Goal: Task Accomplishment & Management: Complete application form

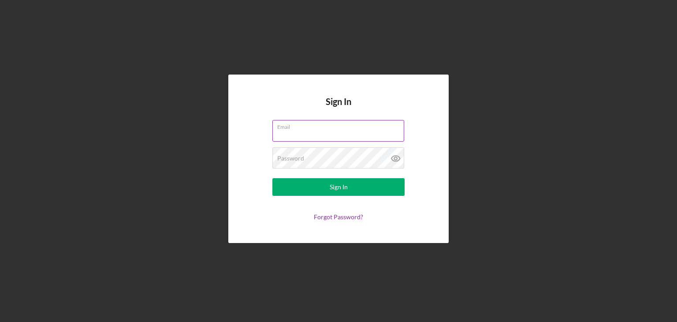
click at [345, 131] on input "Email" at bounding box center [338, 130] width 132 height 21
type input "[EMAIL_ADDRESS][DOMAIN_NAME]"
click at [272, 178] on button "Sign In" at bounding box center [338, 187] width 132 height 18
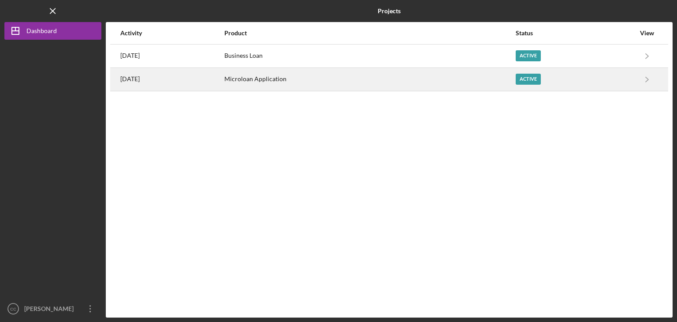
click at [562, 79] on div "Active" at bounding box center [575, 79] width 119 height 22
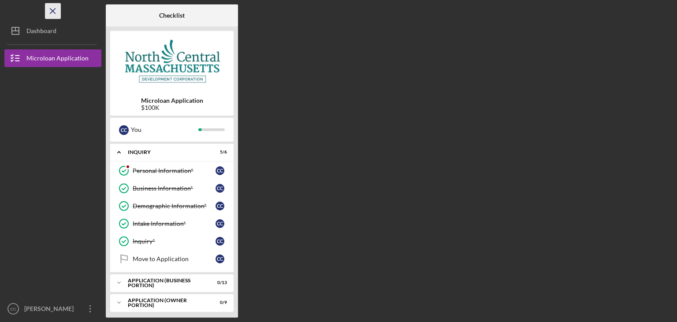
click at [57, 11] on icon "Icon/Menu Close" at bounding box center [53, 11] width 20 height 20
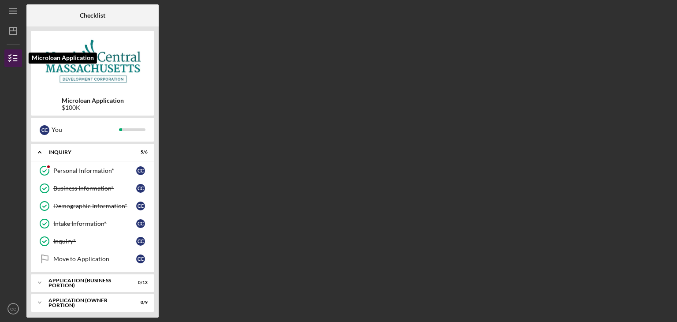
click at [16, 57] on icon "button" at bounding box center [13, 58] width 22 height 22
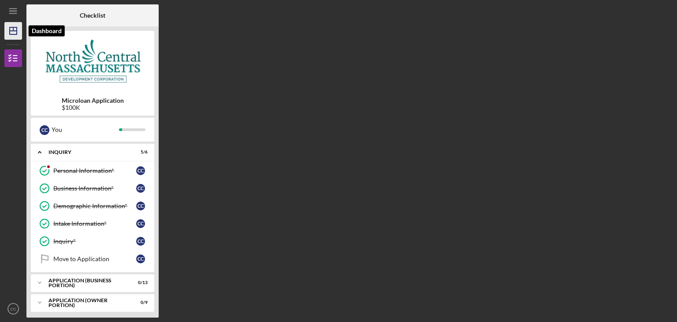
click at [13, 38] on icon "Icon/Dashboard" at bounding box center [13, 31] width 22 height 22
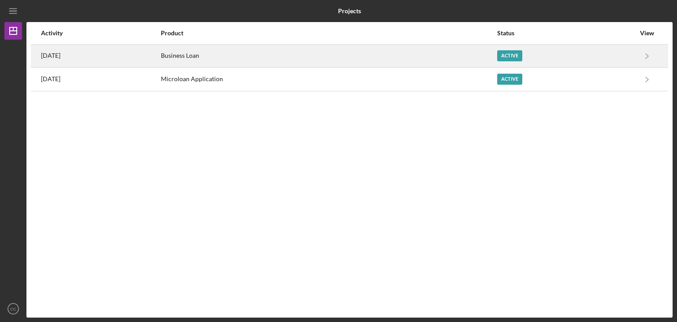
click at [219, 59] on div "Business Loan" at bounding box center [328, 56] width 335 height 22
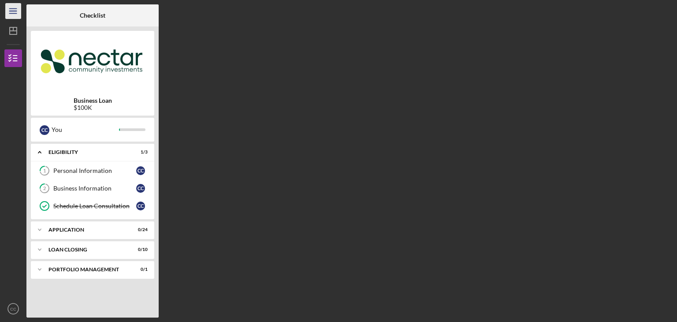
click at [13, 12] on icon "Icon/Menu" at bounding box center [14, 11] width 20 height 20
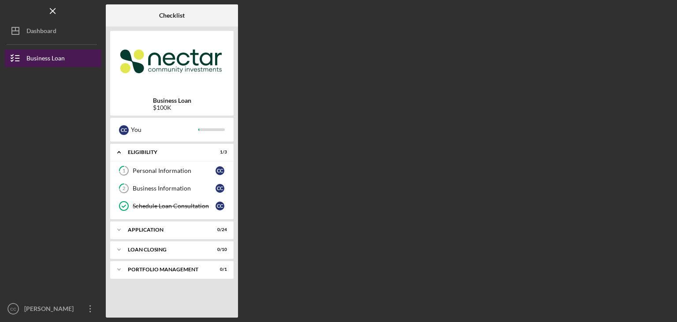
click at [55, 59] on div "Business Loan" at bounding box center [45, 59] width 38 height 20
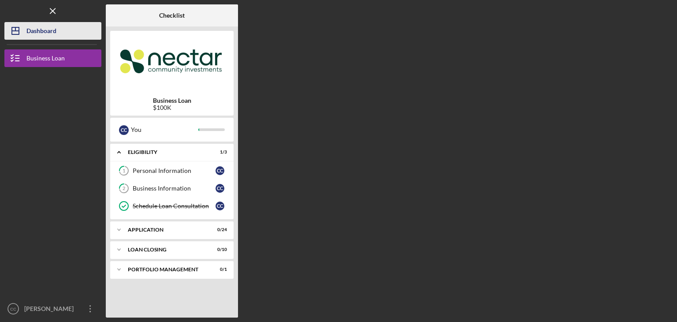
click at [47, 29] on div "Dashboard" at bounding box center [41, 32] width 30 height 20
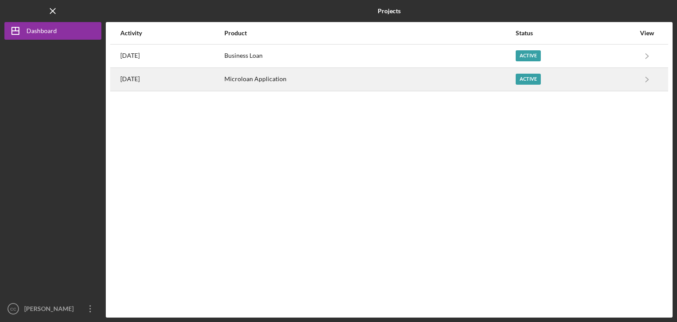
click at [304, 81] on div "Microloan Application" at bounding box center [369, 79] width 290 height 22
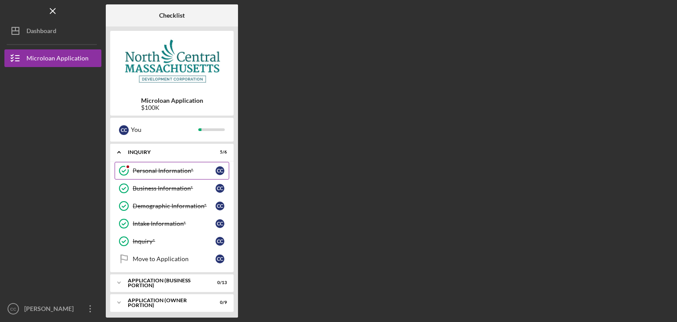
click at [180, 167] on div "Personal Information*" at bounding box center [174, 170] width 83 height 7
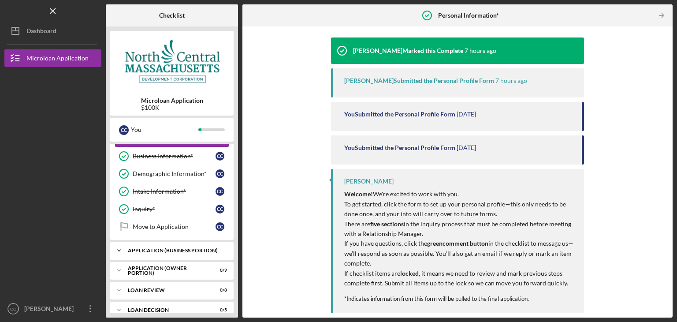
scroll to position [81, 0]
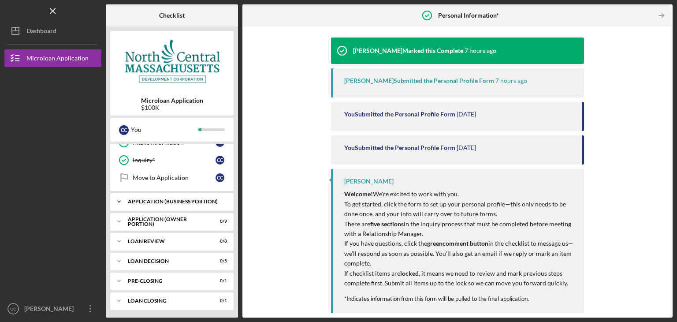
click at [166, 207] on div "Icon/Expander APPLICATION (BUSINESS PORTION) 0 / 13" at bounding box center [171, 202] width 123 height 18
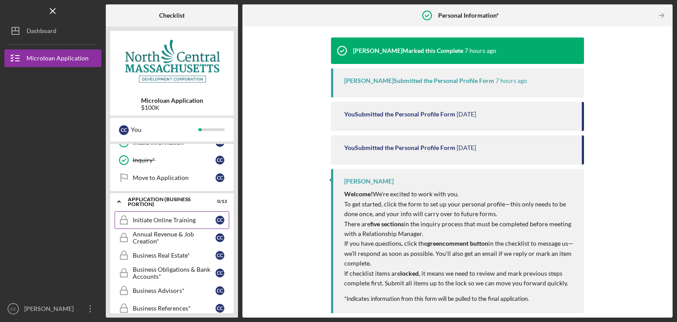
click at [188, 224] on link "Initiate Online Training Initiate Online Training C C" at bounding box center [172, 220] width 115 height 18
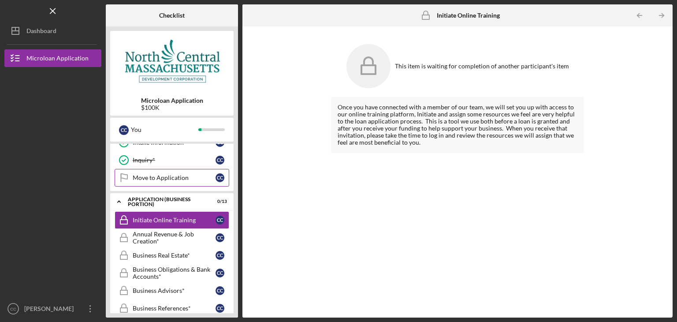
click at [169, 177] on div "Move to Application" at bounding box center [174, 177] width 83 height 7
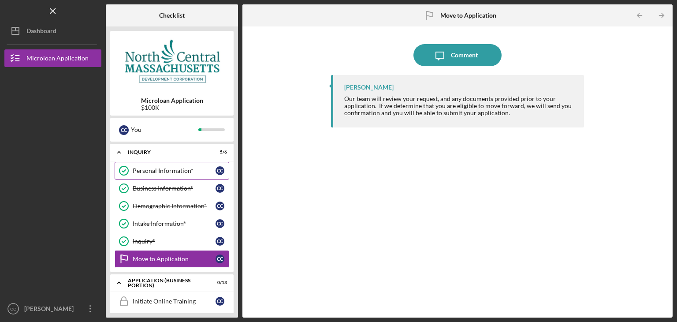
click at [165, 174] on link "Personal Information* Personal Information* C C" at bounding box center [172, 171] width 115 height 18
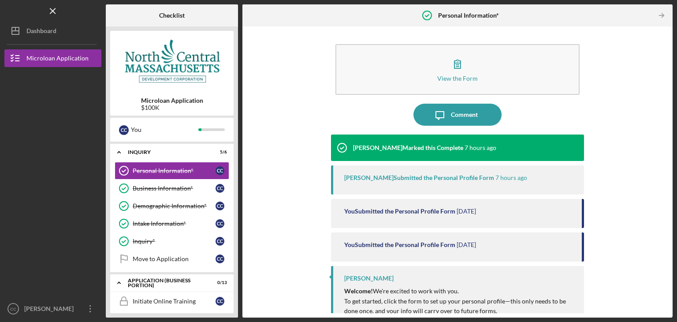
scroll to position [97, 0]
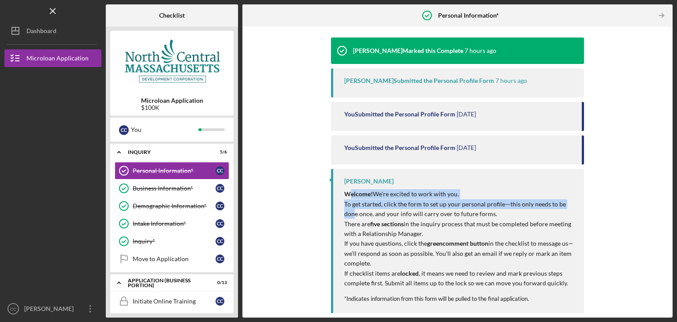
drag, startPoint x: 347, startPoint y: 193, endPoint x: 353, endPoint y: 212, distance: 19.8
click at [353, 212] on div "Welcome! We're excited to work with you. To get started, click the form to set …" at bounding box center [459, 238] width 231 height 99
click at [353, 213] on p "To get started, click the form to set up your personal profile—this only needs …" at bounding box center [459, 209] width 231 height 20
drag, startPoint x: 348, startPoint y: 204, endPoint x: 349, endPoint y: 212, distance: 8.0
click at [349, 212] on p "To get started, click the form to set up your personal profile—this only needs …" at bounding box center [459, 209] width 231 height 20
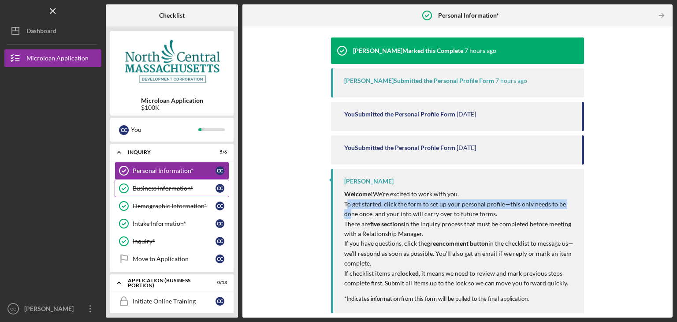
click at [183, 187] on div "Business Information*" at bounding box center [174, 188] width 83 height 7
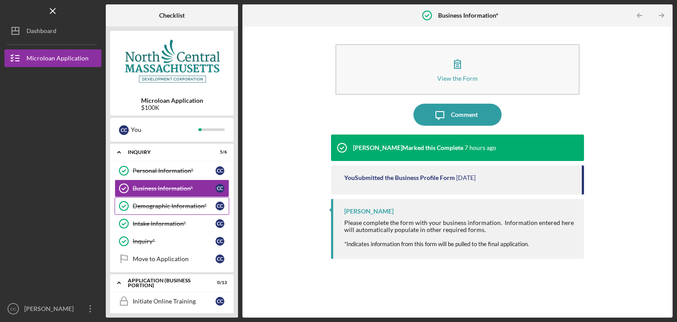
click at [180, 208] on div "Demographic Information*" at bounding box center [174, 205] width 83 height 7
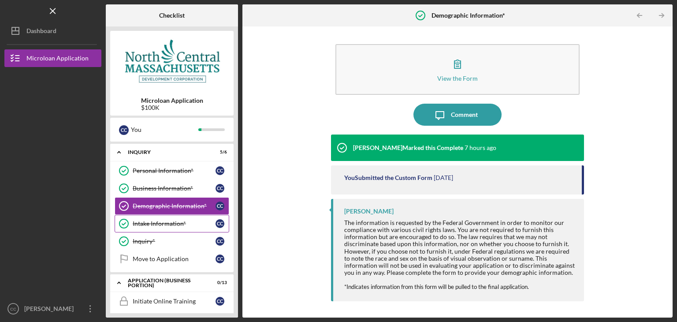
click at [180, 224] on div "Intake Information*" at bounding box center [174, 223] width 83 height 7
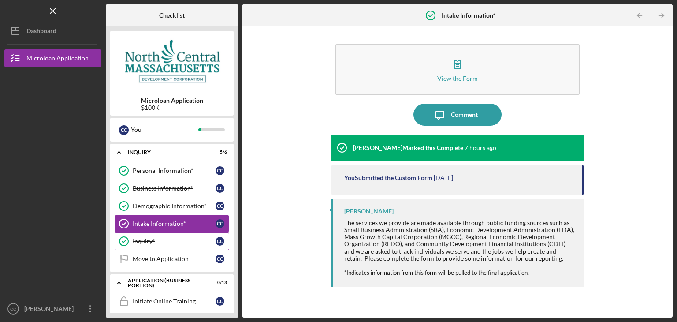
click at [170, 241] on div "Inquiry*" at bounding box center [174, 241] width 83 height 7
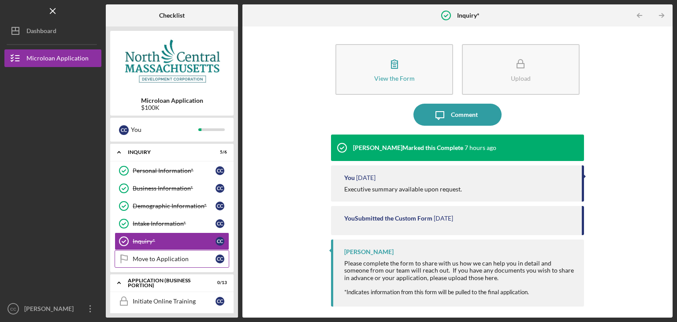
click at [175, 257] on div "Move to Application" at bounding box center [174, 258] width 83 height 7
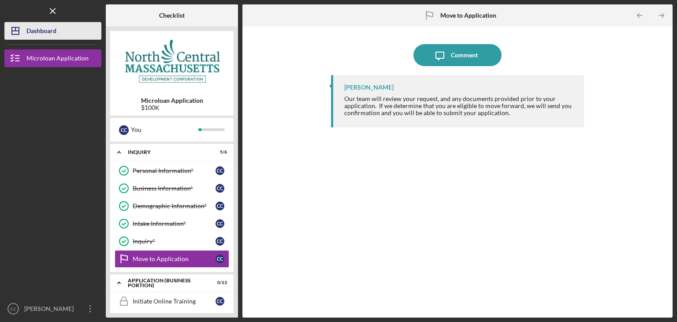
click at [42, 32] on div "Dashboard" at bounding box center [41, 32] width 30 height 20
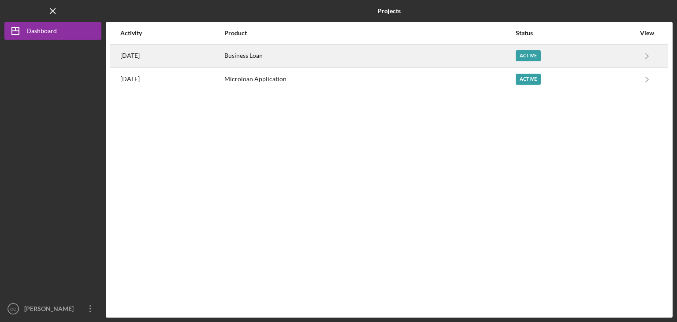
click at [272, 56] on div "Business Loan" at bounding box center [369, 56] width 290 height 22
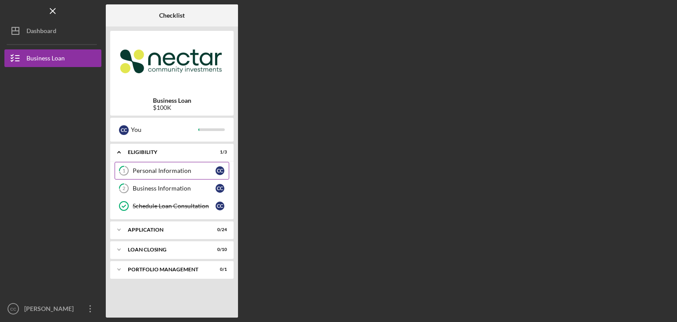
click at [150, 168] on div "Personal Information" at bounding box center [174, 170] width 83 height 7
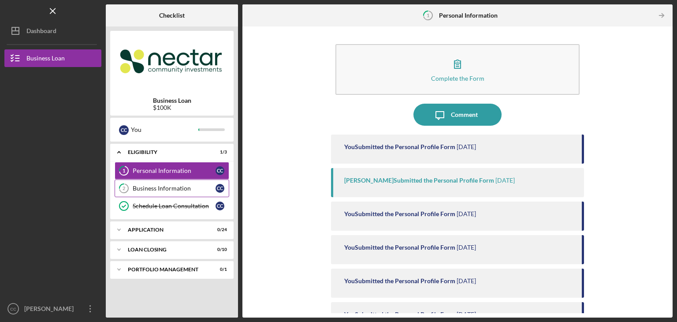
click at [151, 191] on div "Business Information" at bounding box center [174, 188] width 83 height 7
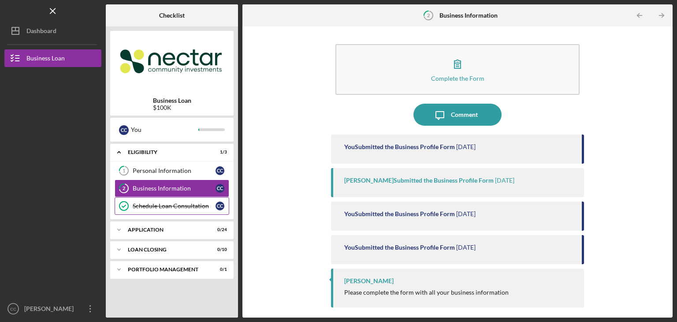
click at [135, 202] on div "Schedule Loan Consultation" at bounding box center [174, 205] width 83 height 7
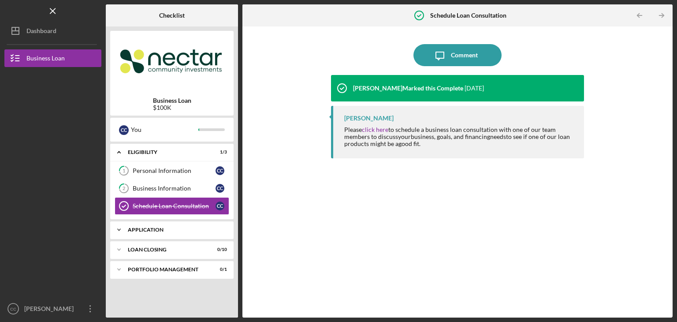
click at [160, 228] on div "Application" at bounding box center [175, 229] width 95 height 5
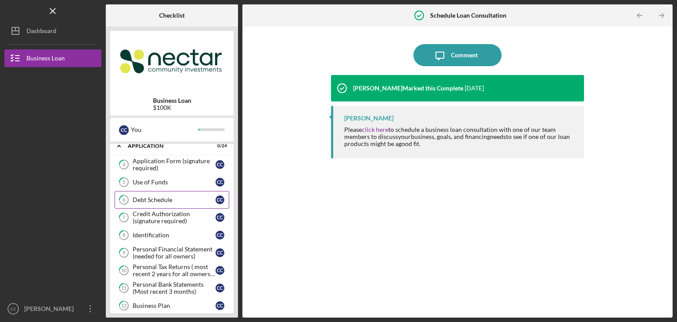
scroll to position [88, 0]
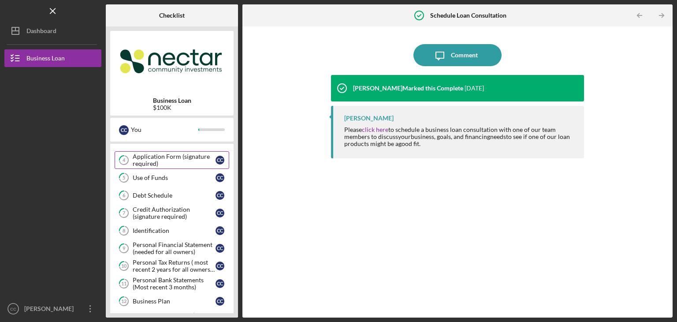
click at [161, 157] on div "Application Form (signature required)" at bounding box center [174, 160] width 83 height 14
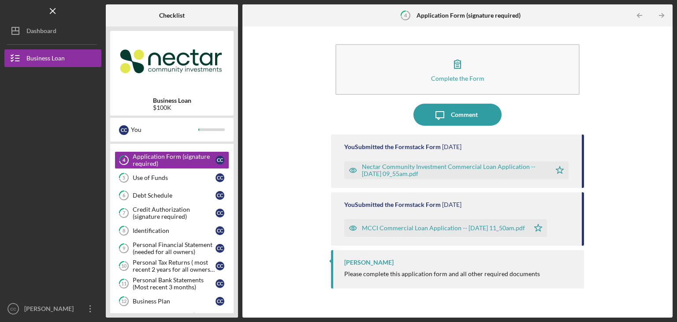
click at [474, 168] on div "Nectar Community Investment Commercial Loan Application -- [DATE] 09_55am.pdf" at bounding box center [454, 170] width 185 height 14
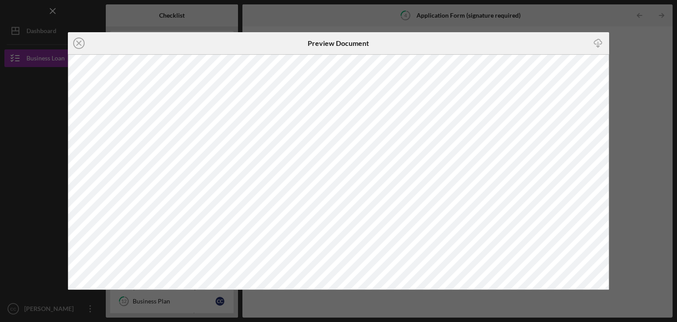
click at [631, 85] on div "Icon/Close Preview Document Icon/Download" at bounding box center [338, 161] width 677 height 322
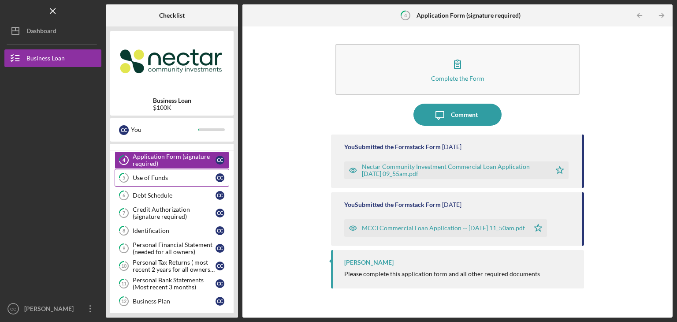
click at [152, 176] on div "Use of Funds" at bounding box center [174, 177] width 83 height 7
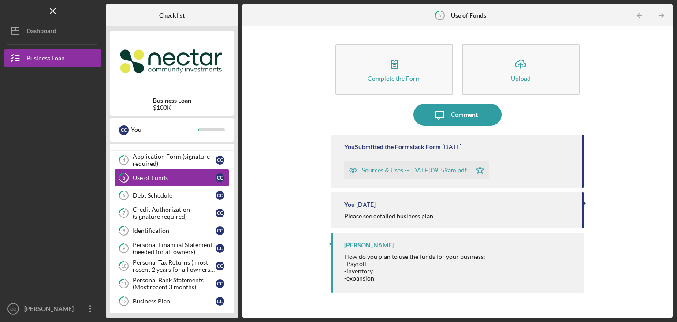
click at [413, 168] on div "Sources & Uses -- [DATE] 09_59am.pdf" at bounding box center [414, 170] width 105 height 7
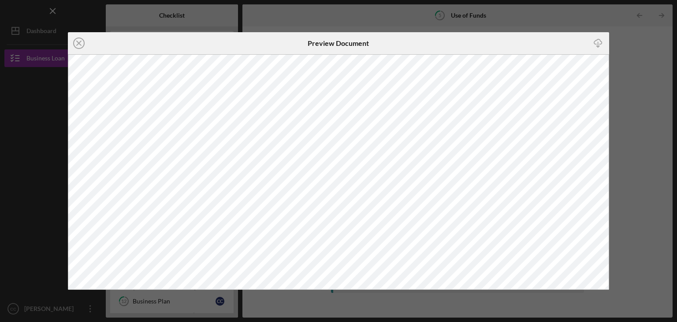
click at [631, 168] on div "Icon/Close Preview Document Icon/Download" at bounding box center [338, 161] width 677 height 322
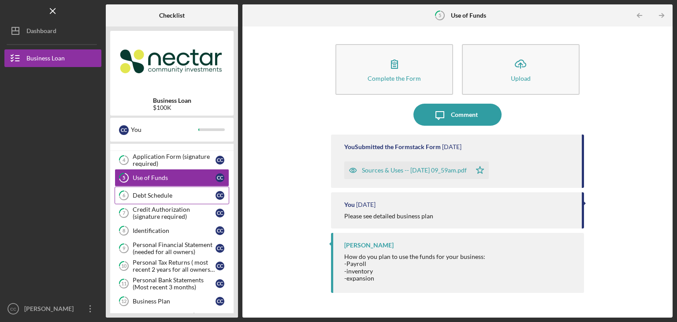
click at [157, 195] on div "Debt Schedule" at bounding box center [174, 195] width 83 height 7
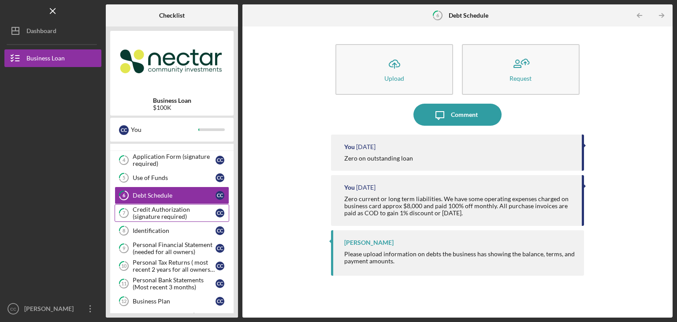
click at [150, 210] on div "Credit Authorization (signature required)" at bounding box center [174, 213] width 83 height 14
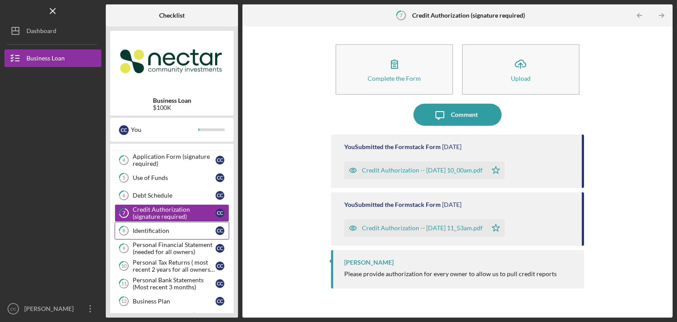
click at [150, 228] on div "Identification" at bounding box center [174, 230] width 83 height 7
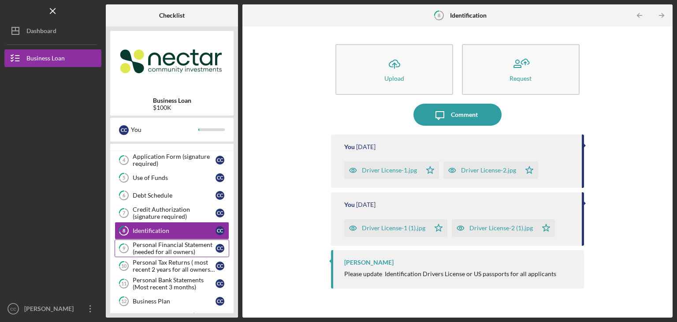
click at [146, 243] on div "Personal Financial Statement (needed for all owners)" at bounding box center [174, 248] width 83 height 14
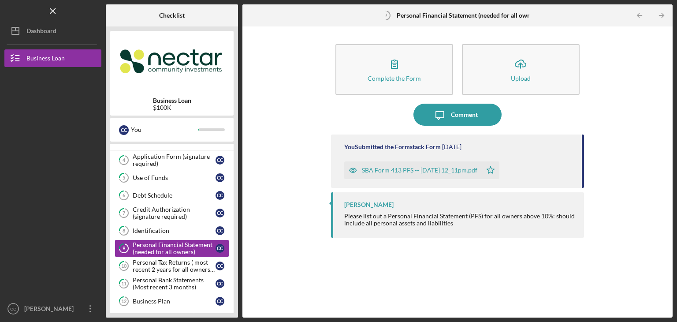
click at [382, 170] on div "SBA Form 413 PFS -- [DATE] 12_11pm.pdf" at bounding box center [419, 170] width 115 height 7
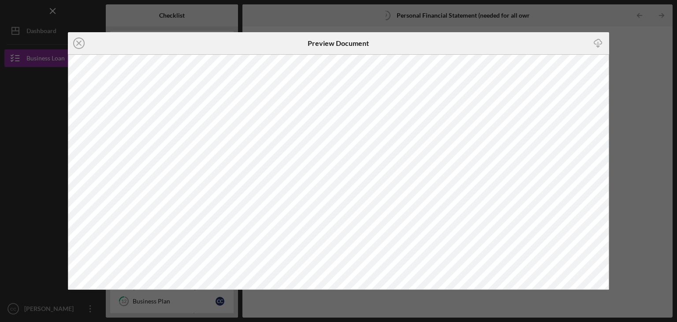
click at [630, 61] on div "Icon/Close Preview Document Icon/Download" at bounding box center [338, 161] width 677 height 322
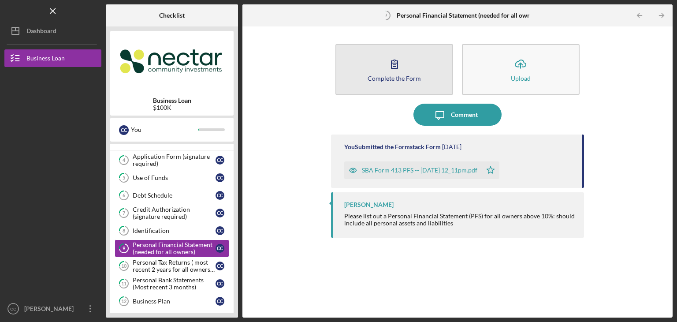
click at [397, 78] on div "Complete the Form" at bounding box center [394, 78] width 53 height 7
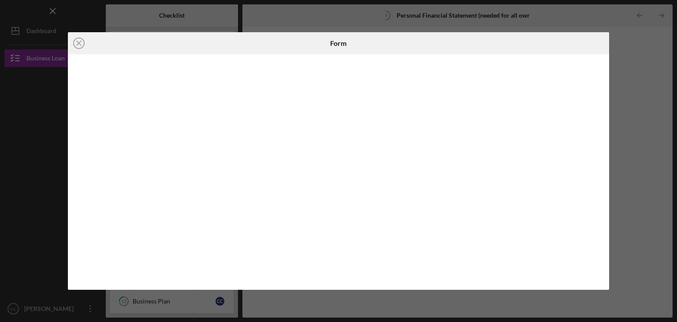
click at [76, 227] on div at bounding box center [339, 171] width 542 height 235
click at [638, 223] on div "Icon/Close Form" at bounding box center [338, 161] width 677 height 322
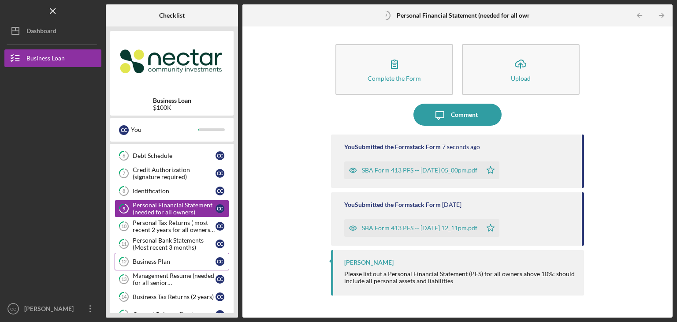
scroll to position [143, 0]
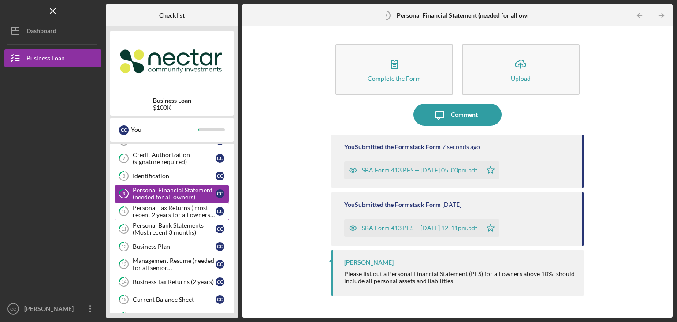
click at [160, 212] on div "Personal Tax Returns ( most recent 2 years for all owners with more than 10%)" at bounding box center [174, 211] width 83 height 14
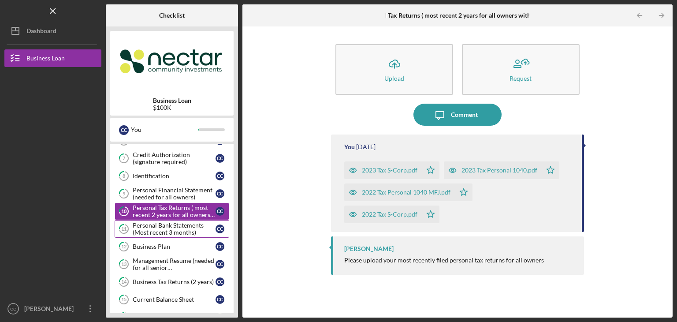
click at [164, 230] on div "Personal Bank Statements (Most recent 3 months)" at bounding box center [174, 229] width 83 height 14
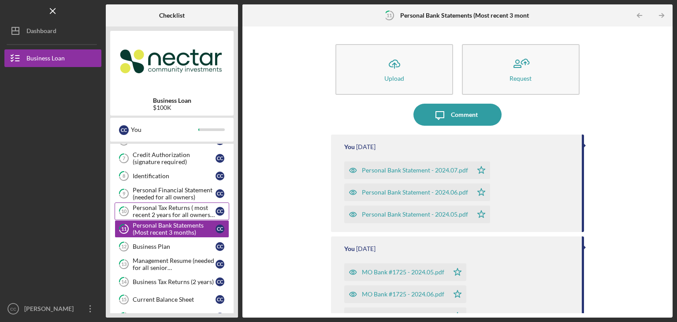
click at [150, 211] on div "Personal Tax Returns ( most recent 2 years for all owners with more than 10%)" at bounding box center [174, 211] width 83 height 14
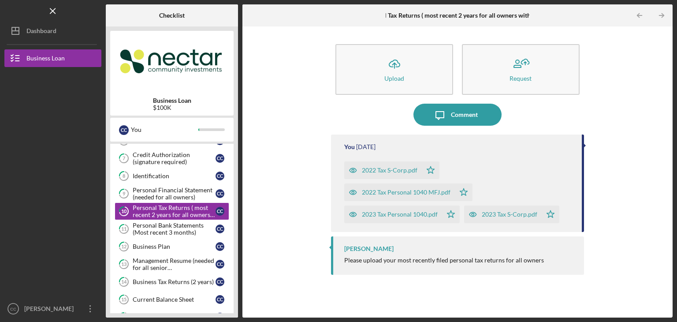
click at [409, 216] on div "2023 Tax Personal 1040.pdf" at bounding box center [400, 214] width 76 height 7
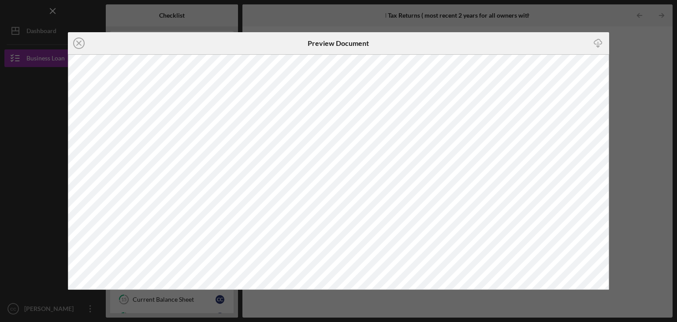
drag, startPoint x: 650, startPoint y: 82, endPoint x: 624, endPoint y: 66, distance: 30.8
click at [650, 82] on div "Icon/Close Preview Document Icon/Download" at bounding box center [338, 161] width 677 height 322
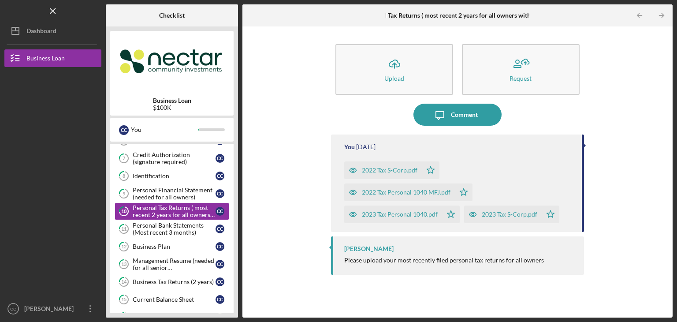
click at [274, 226] on div "Icon/Upload Upload Request Icon/Message Comment You 1 year ago 2022 Tax S-Corp.…" at bounding box center [457, 172] width 421 height 282
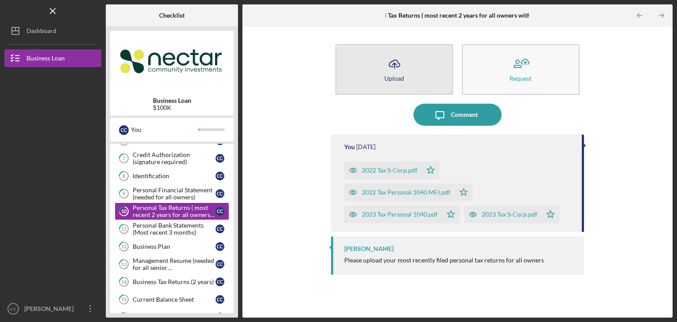
click at [383, 64] on button "Icon/Upload Upload" at bounding box center [394, 69] width 118 height 51
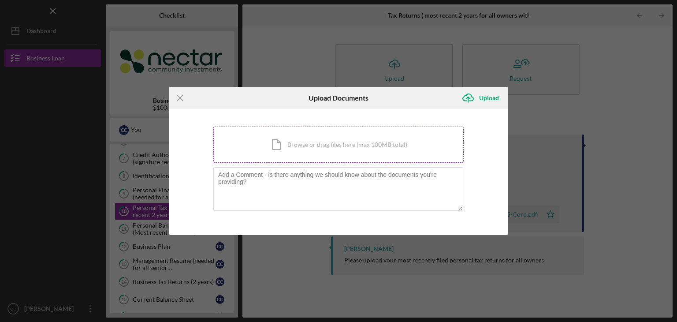
click at [321, 152] on div "Icon/Document Browse or drag files here (max 100MB total) Tap to choose files o…" at bounding box center [338, 144] width 250 height 36
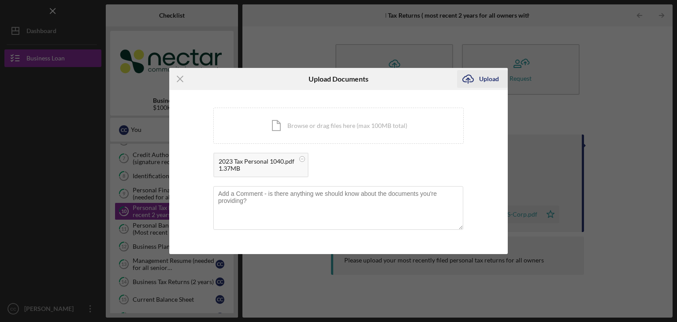
click at [479, 80] on div "Upload" at bounding box center [489, 79] width 20 height 18
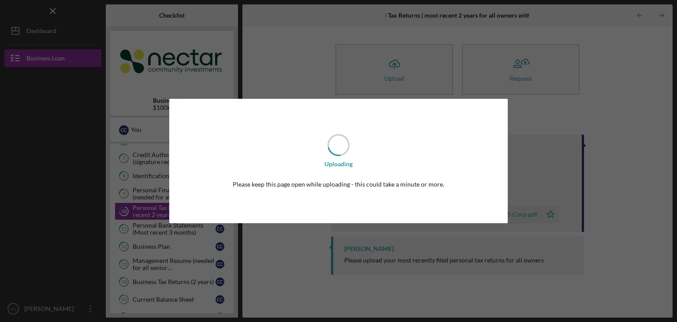
click at [615, 170] on div "Uploading Please keep this page open while uploading - this could take a minute…" at bounding box center [338, 161] width 677 height 322
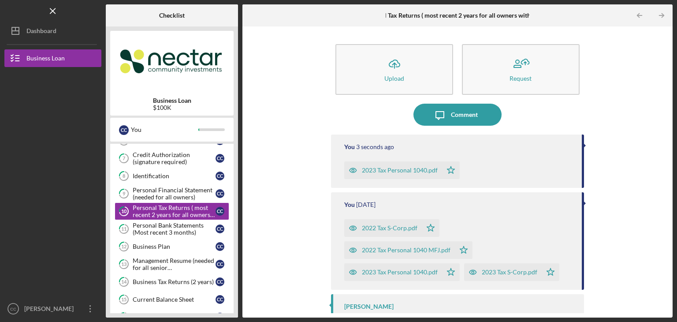
click at [488, 157] on div "2023 Tax Personal 1040.pdf Icon/Star" at bounding box center [458, 168] width 229 height 22
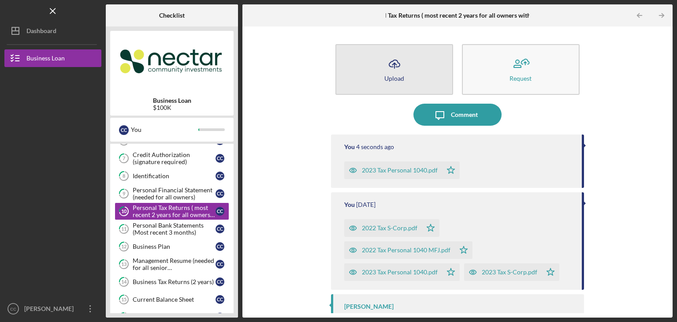
click at [404, 74] on icon "Icon/Upload" at bounding box center [394, 64] width 22 height 22
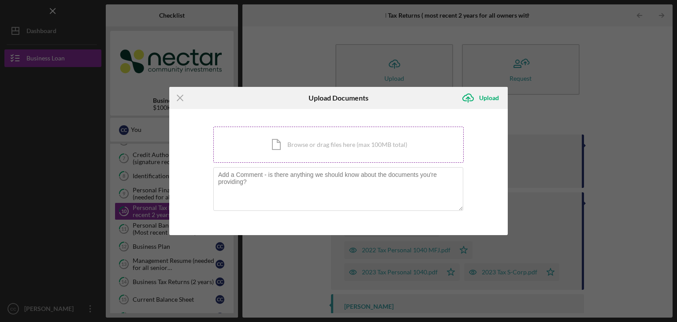
click at [305, 141] on div "Icon/Document Browse or drag files here (max 100MB total) Tap to choose files o…" at bounding box center [338, 144] width 250 height 36
click at [600, 231] on div "Icon/Menu Close Upload Documents Icon/Upload Upload You're uploading documents …" at bounding box center [338, 161] width 677 height 322
click at [179, 97] on icon "Icon/Menu Close" at bounding box center [180, 98] width 22 height 22
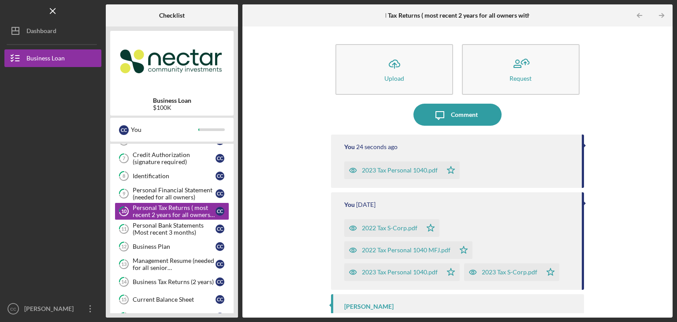
click at [493, 271] on div "2023 Tax S-Corp.pdf" at bounding box center [510, 271] width 56 height 7
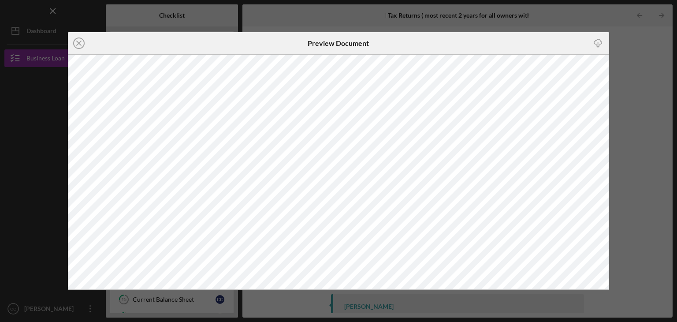
click at [632, 74] on div "Icon/Close Preview Document Icon/Download" at bounding box center [338, 161] width 677 height 322
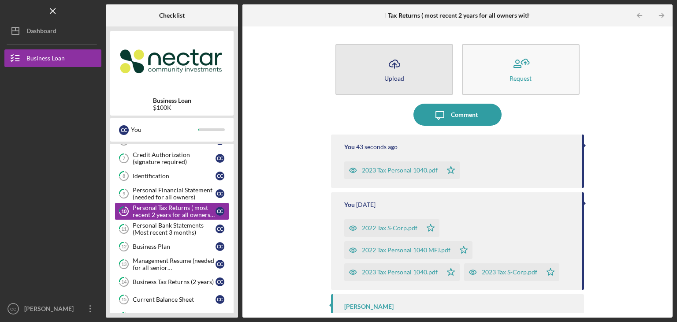
click at [398, 77] on div "Upload" at bounding box center [394, 78] width 20 height 7
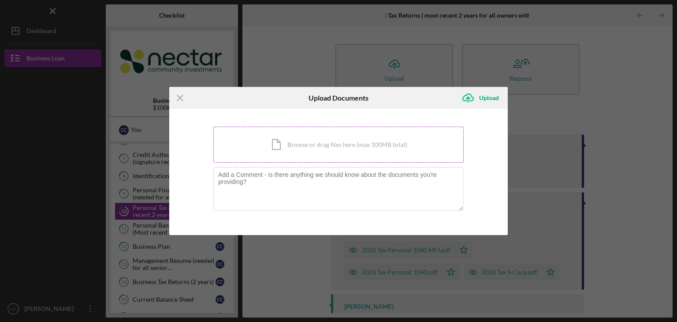
click at [283, 143] on div "Icon/Document Browse or drag files here (max 100MB total) Tap to choose files o…" at bounding box center [338, 144] width 250 height 36
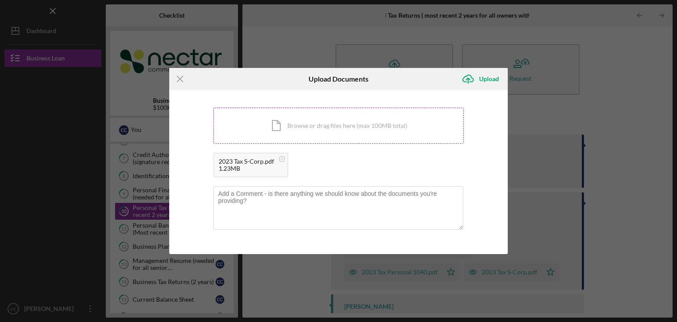
click at [275, 119] on div "Icon/Document Browse or drag files here (max 100MB total) Tap to choose files o…" at bounding box center [338, 126] width 250 height 36
click at [496, 78] on div "Upload" at bounding box center [489, 79] width 20 height 18
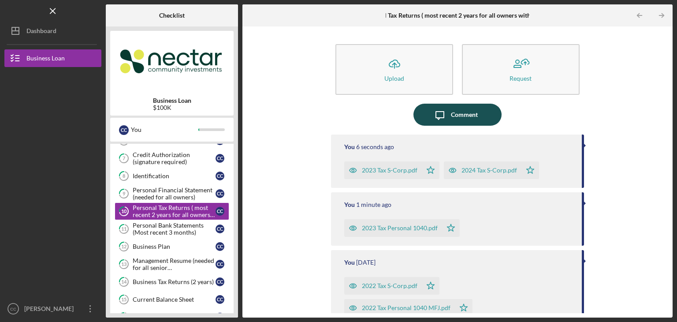
click at [465, 111] on div "Comment" at bounding box center [464, 115] width 27 height 22
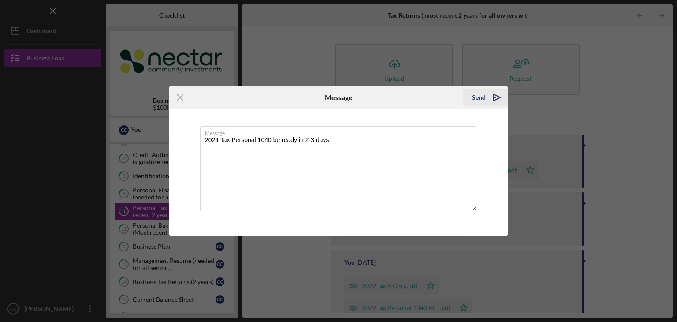
type textarea "2024 Tax Personal 1040 be ready in 2-3 days"
click at [485, 94] on div "Send" at bounding box center [479, 98] width 14 height 18
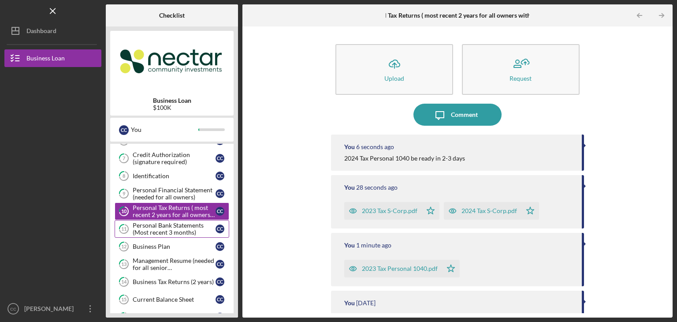
click at [175, 228] on div "Personal Bank Statements (Most recent 3 months)" at bounding box center [174, 229] width 83 height 14
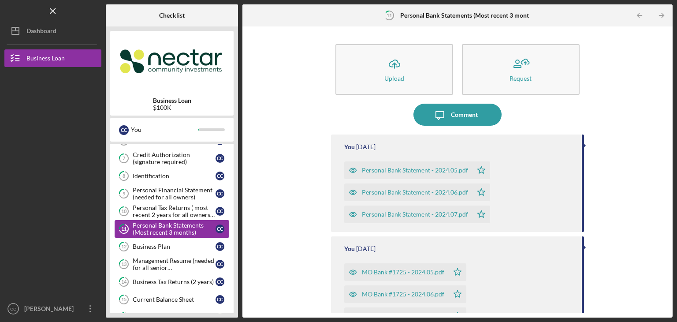
click at [169, 227] on div "Personal Bank Statements (Most recent 3 months)" at bounding box center [174, 229] width 83 height 14
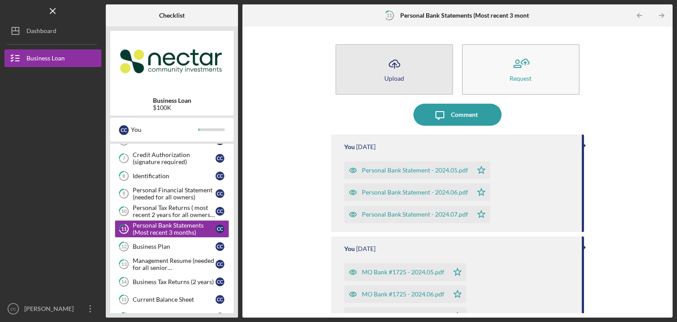
click at [395, 78] on div "Upload" at bounding box center [394, 78] width 20 height 7
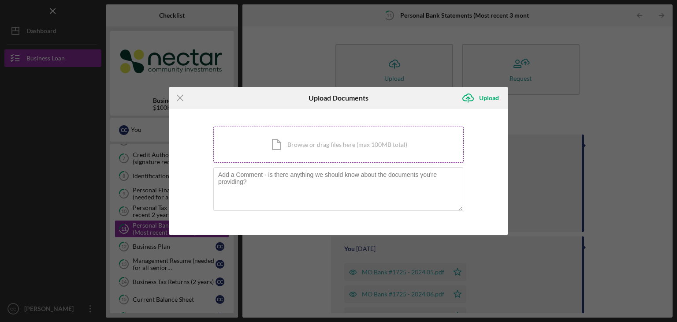
click at [294, 134] on div "Icon/Document Browse or drag files here (max 100MB total) Tap to choose files o…" at bounding box center [338, 144] width 250 height 36
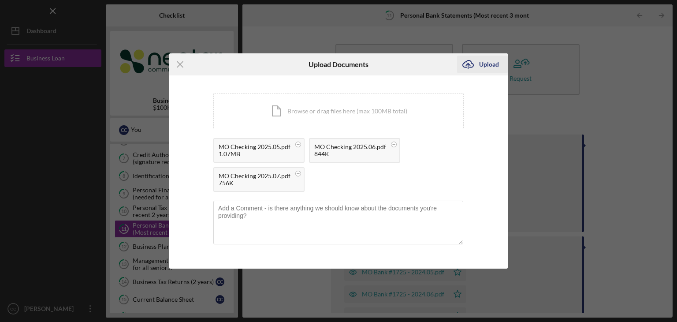
click at [483, 66] on div "Upload" at bounding box center [489, 65] width 20 height 18
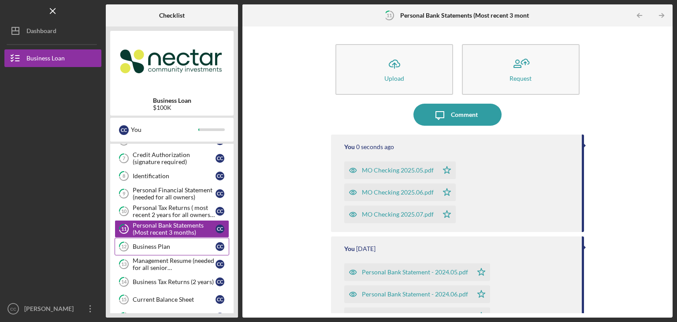
click at [155, 243] on div "Business Plan" at bounding box center [174, 246] width 83 height 7
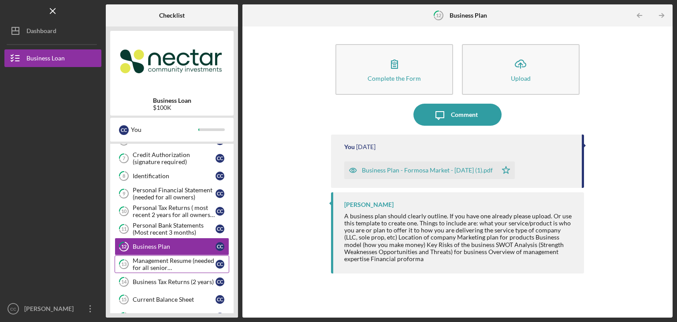
click at [157, 259] on div "Management Resume (needed for all senior management/owners)" at bounding box center [174, 264] width 83 height 14
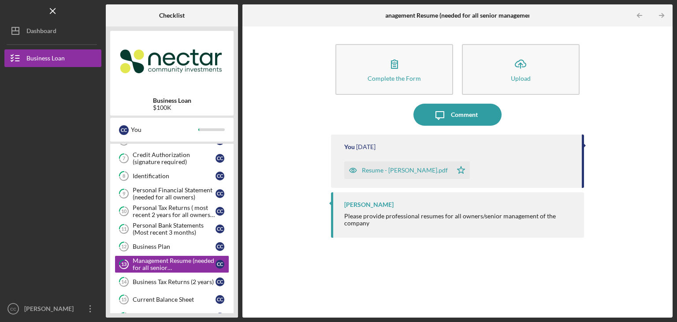
click at [404, 175] on div "Resume - Chia Hsin Chen.pdf" at bounding box center [398, 170] width 108 height 18
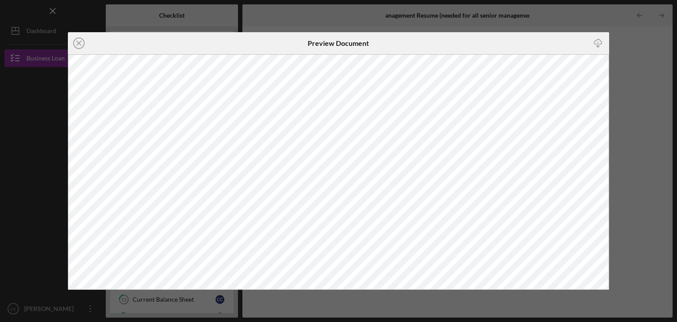
click at [631, 162] on div "Icon/Close Preview Document Icon/Download" at bounding box center [338, 161] width 677 height 322
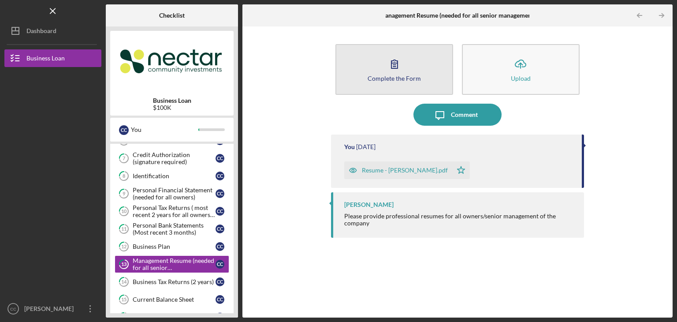
click at [397, 77] on div "Complete the Form" at bounding box center [394, 78] width 53 height 7
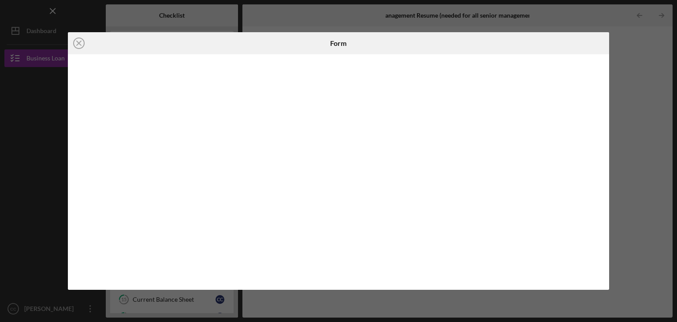
click at [622, 101] on div "Icon/Close Form" at bounding box center [338, 161] width 677 height 322
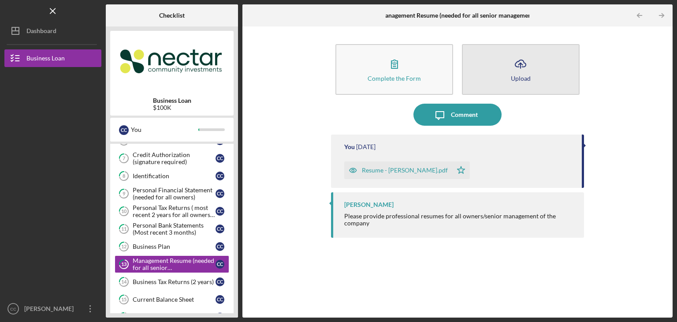
click at [515, 73] on icon "Icon/Upload" at bounding box center [520, 64] width 22 height 22
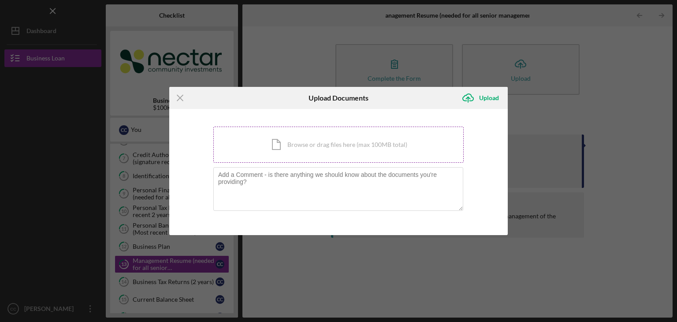
click at [294, 142] on div "Icon/Document Browse or drag files here (max 100MB total) Tap to choose files o…" at bounding box center [338, 144] width 250 height 36
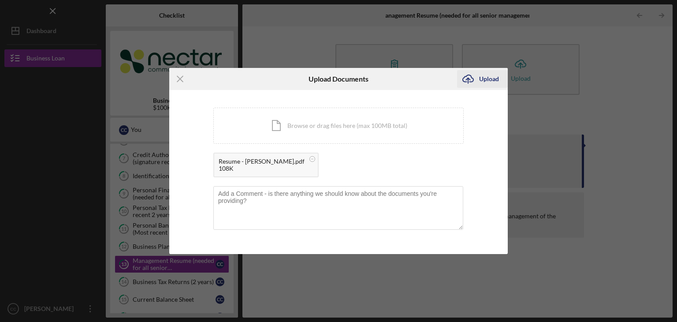
click at [493, 85] on div "Upload" at bounding box center [489, 79] width 20 height 18
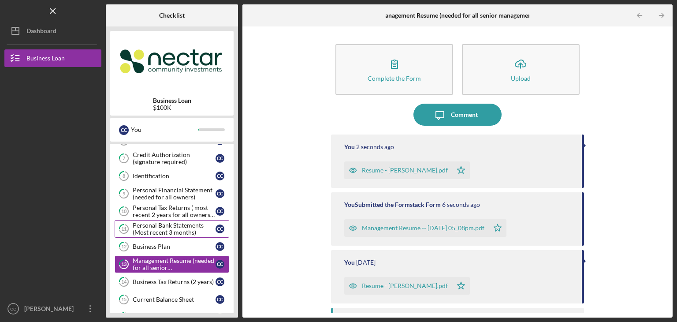
scroll to position [187, 0]
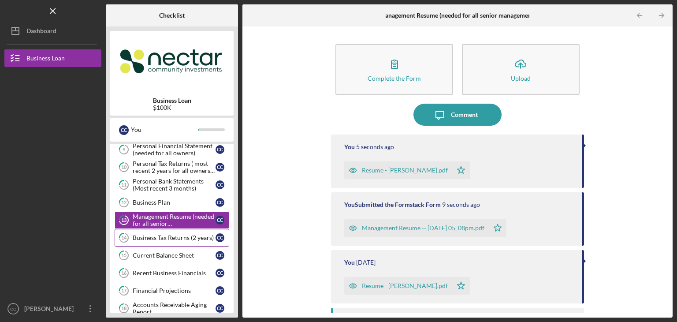
click at [156, 236] on div "Business Tax Returns (2 years)" at bounding box center [174, 237] width 83 height 7
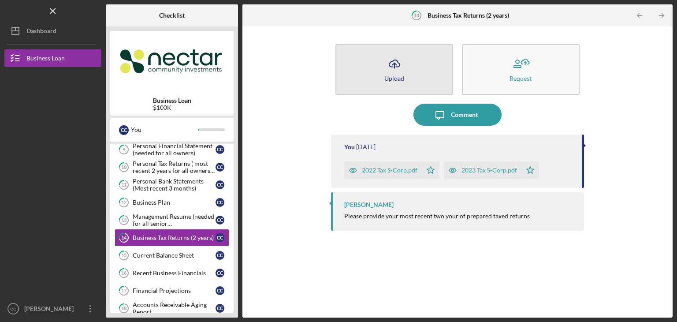
click at [391, 69] on icon "Icon/Upload" at bounding box center [394, 64] width 22 height 22
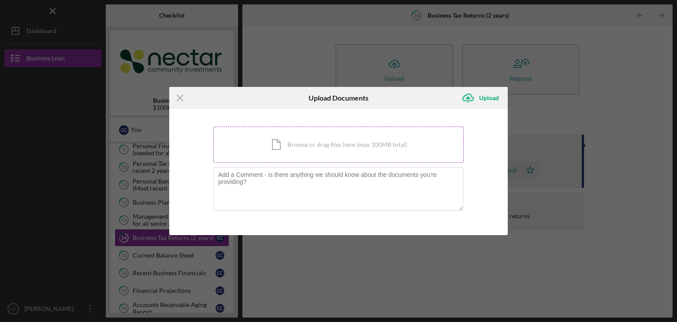
click at [284, 145] on div "Icon/Document Browse or drag files here (max 100MB total) Tap to choose files o…" at bounding box center [338, 144] width 250 height 36
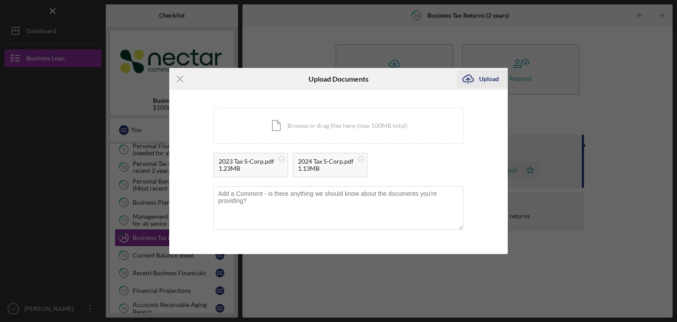
click at [490, 78] on div "Upload" at bounding box center [489, 79] width 20 height 18
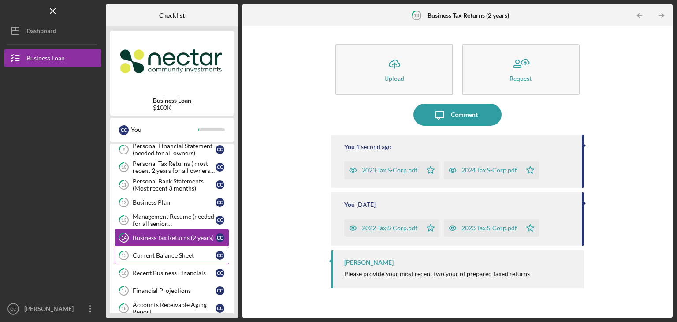
click at [160, 254] on div "Current Balance Sheet" at bounding box center [174, 255] width 83 height 7
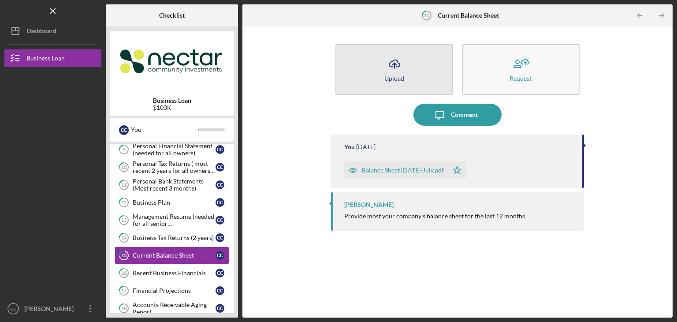
click at [414, 72] on button "Icon/Upload Upload" at bounding box center [394, 69] width 118 height 51
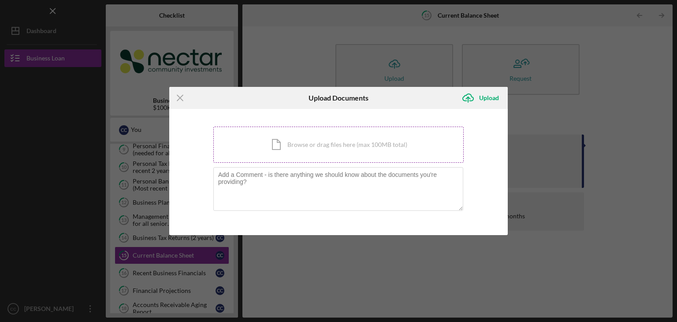
click at [291, 142] on div "Icon/Document Browse or drag files here (max 100MB total) Tap to choose files o…" at bounding box center [338, 144] width 250 height 36
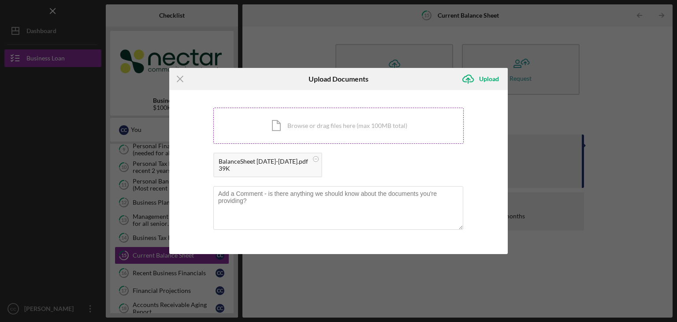
click at [344, 125] on div "Icon/Document Browse or drag files here (max 100MB total) Tap to choose files o…" at bounding box center [338, 126] width 250 height 36
click at [481, 83] on div "Upload" at bounding box center [489, 79] width 20 height 18
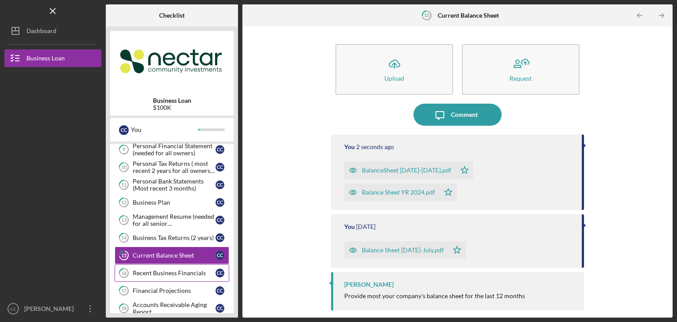
click at [146, 270] on div "Recent Business Financials" at bounding box center [174, 272] width 83 height 7
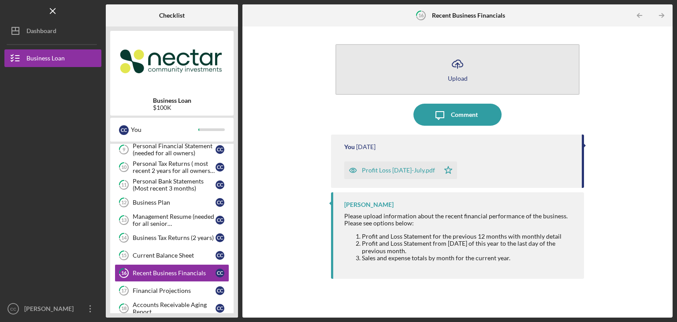
click at [453, 77] on div "Upload" at bounding box center [458, 78] width 20 height 7
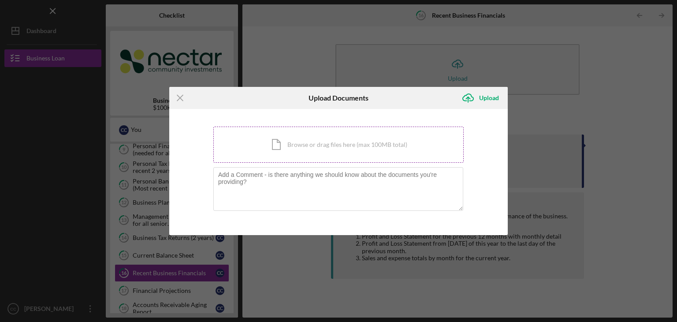
click at [320, 134] on div "Icon/Document Browse or drag files here (max 100MB total) Tap to choose files o…" at bounding box center [338, 144] width 250 height 36
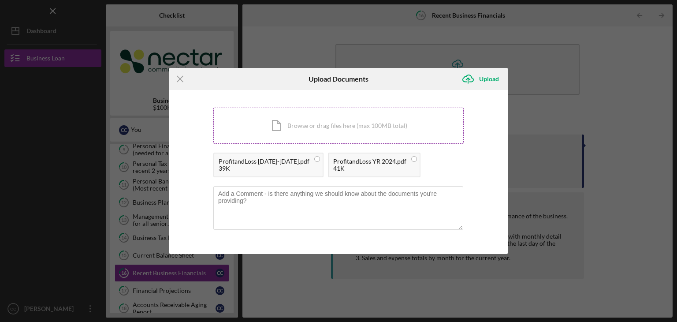
click at [330, 130] on div "Icon/Document Browse or drag files here (max 100MB total) Tap to choose files o…" at bounding box center [338, 126] width 250 height 36
click at [487, 82] on div "Upload" at bounding box center [489, 79] width 20 height 18
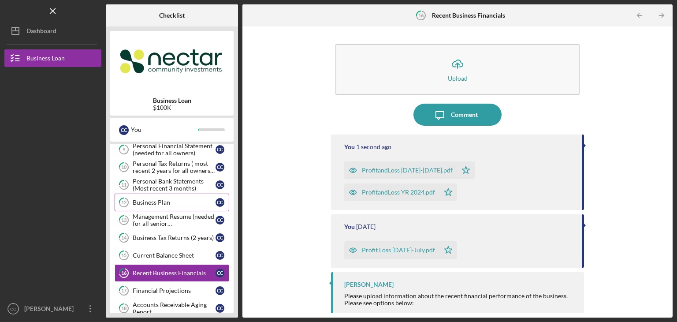
click at [152, 203] on link "12 Business Plan C C" at bounding box center [172, 202] width 115 height 18
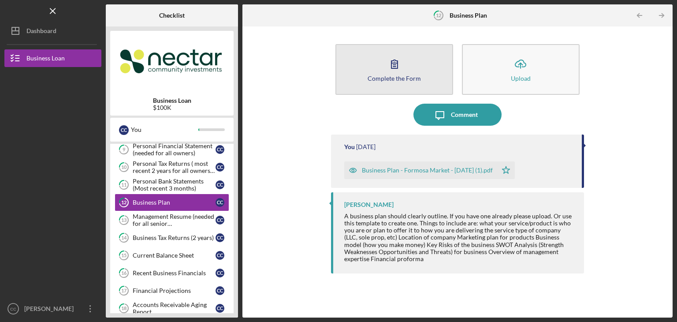
click at [405, 75] on div "Complete the Form" at bounding box center [394, 78] width 53 height 7
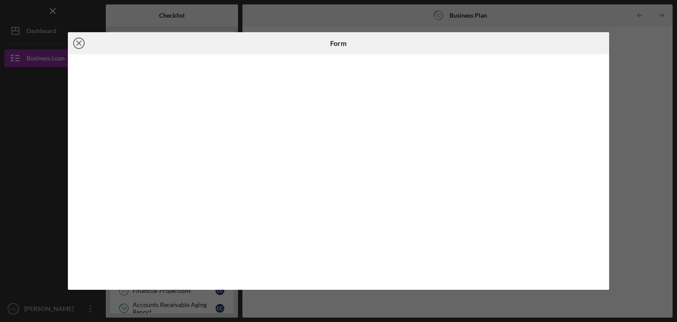
click at [79, 43] on line at bounding box center [79, 43] width 4 height 4
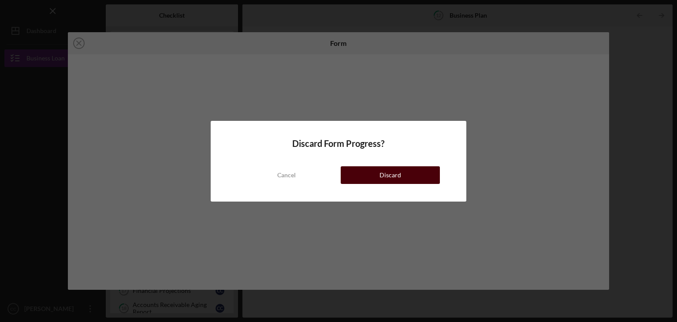
click at [356, 173] on button "Discard" at bounding box center [390, 175] width 99 height 18
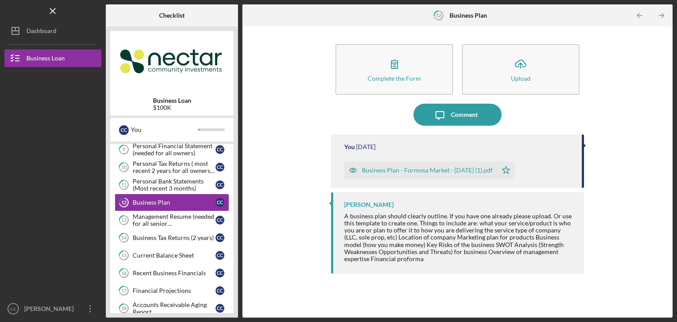
click at [417, 171] on div "Business Plan - Formosa Market - 7-7-2024 (1).pdf" at bounding box center [427, 170] width 131 height 7
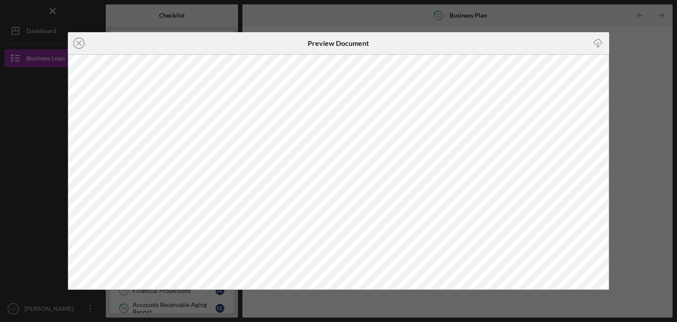
click at [627, 66] on div "Icon/Close Preview Document Icon/Download" at bounding box center [338, 161] width 677 height 322
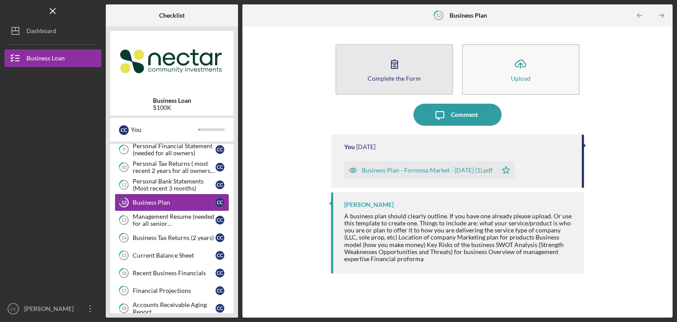
click at [372, 62] on button "Complete the Form Form" at bounding box center [394, 69] width 118 height 51
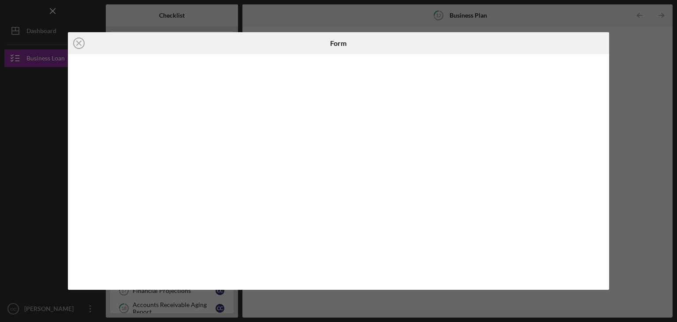
click at [631, 167] on div "Icon/Close Form" at bounding box center [338, 161] width 677 height 322
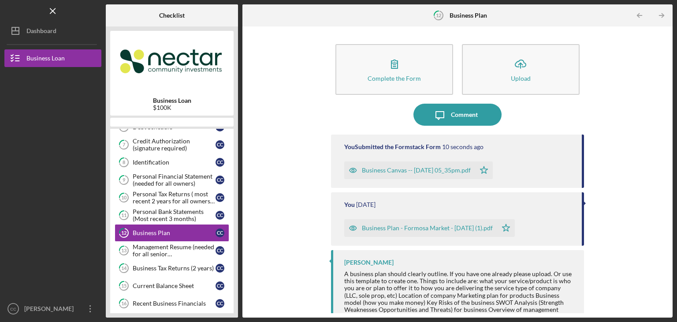
scroll to position [151, 0]
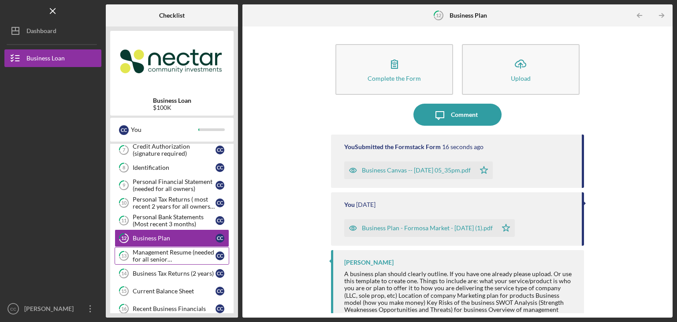
click at [174, 256] on div "Management Resume (needed for all senior management/owners)" at bounding box center [174, 256] width 83 height 14
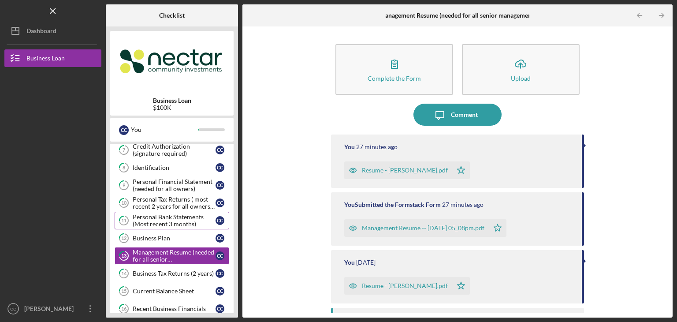
scroll to position [195, 0]
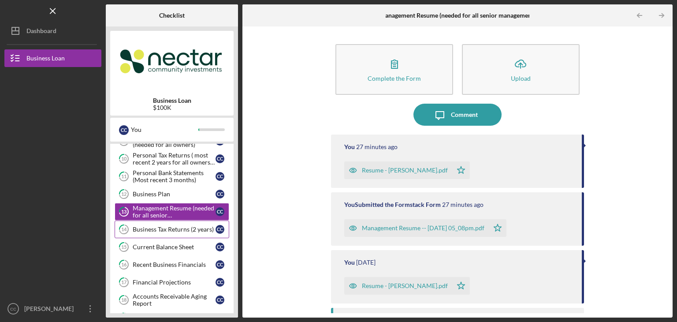
click at [152, 227] on div "Business Tax Returns (2 years)" at bounding box center [174, 229] width 83 height 7
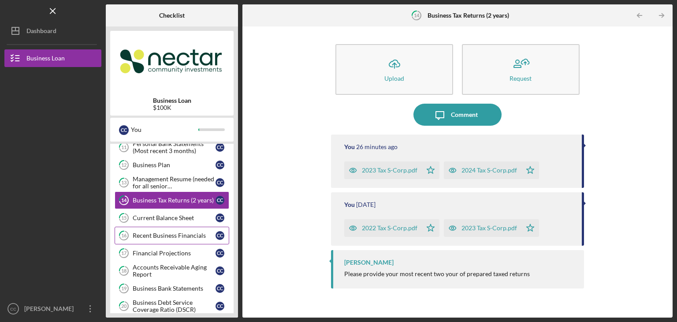
scroll to position [239, 0]
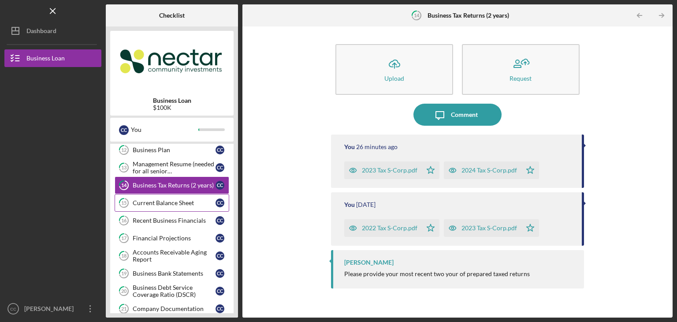
click at [162, 201] on div "Current Balance Sheet" at bounding box center [174, 202] width 83 height 7
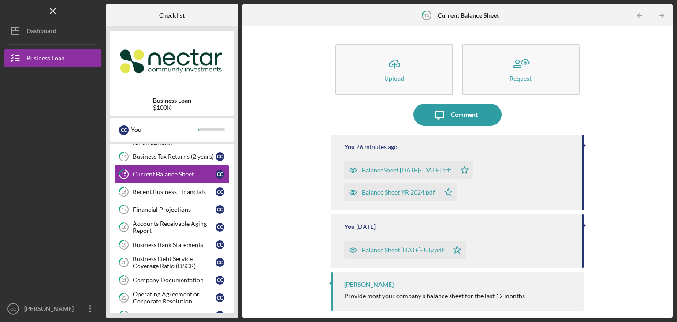
scroll to position [283, 0]
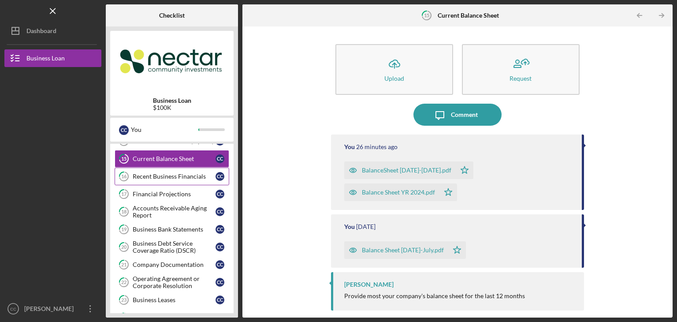
click at [160, 174] on div "Recent Business Financials" at bounding box center [174, 176] width 83 height 7
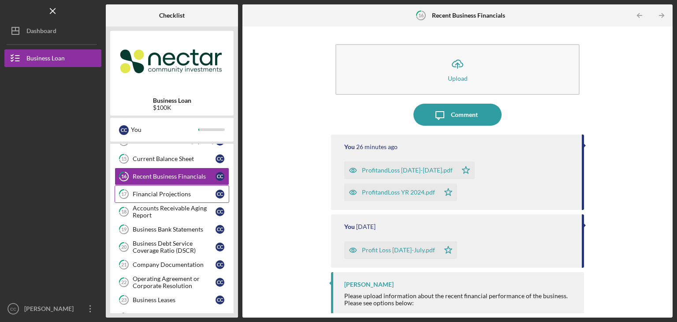
click at [159, 194] on div "Financial Projections" at bounding box center [174, 193] width 83 height 7
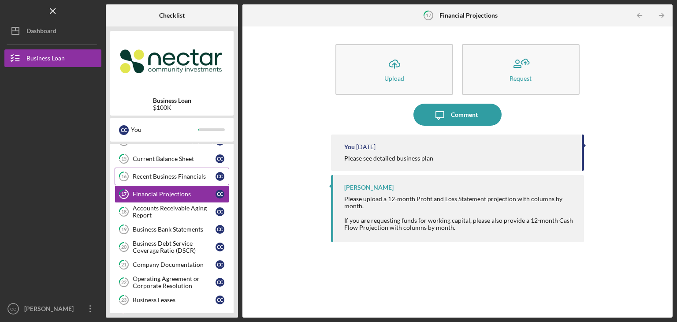
click at [164, 173] on div "Recent Business Financials" at bounding box center [174, 176] width 83 height 7
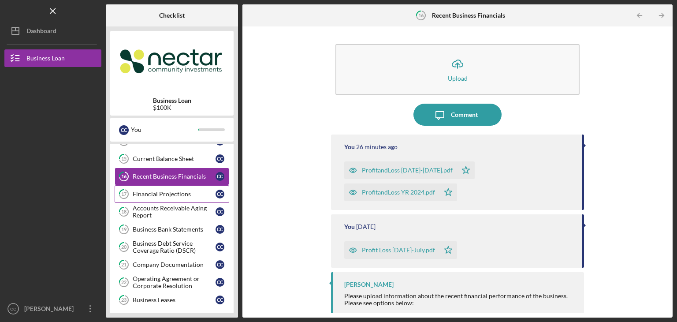
click at [162, 193] on div "Financial Projections" at bounding box center [174, 193] width 83 height 7
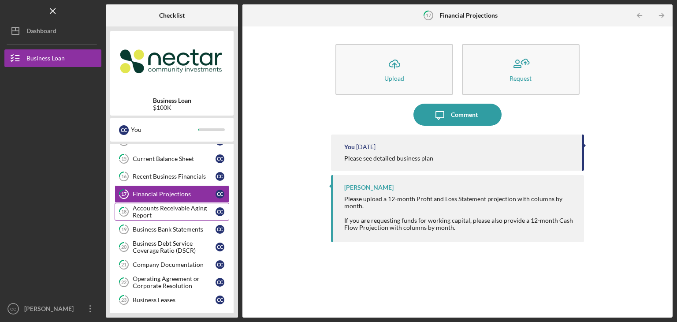
click at [184, 210] on div "Accounts Receivable Aging Report" at bounding box center [174, 211] width 83 height 14
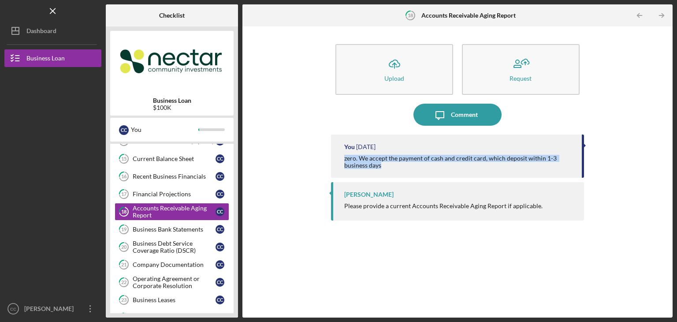
drag, startPoint x: 389, startPoint y: 167, endPoint x: 345, endPoint y: 160, distance: 45.2
click at [345, 160] on div "zero. We accept the payment of cash and credit card, which deposit within 1-3 b…" at bounding box center [458, 162] width 229 height 14
copy div "zero. We accept the payment of cash and credit card, which deposit within 1-3 b…"
click at [455, 113] on div "Comment" at bounding box center [464, 115] width 27 height 22
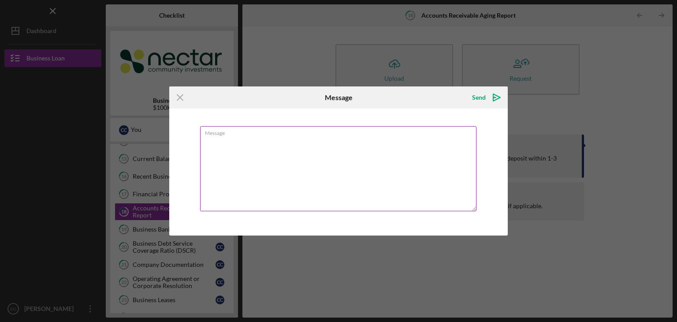
click at [348, 157] on textarea "Message" at bounding box center [338, 168] width 276 height 85
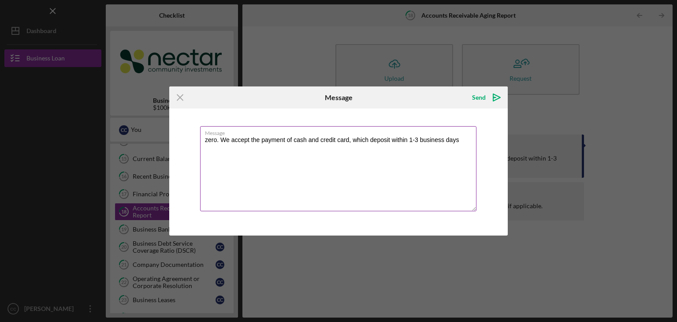
drag, startPoint x: 407, startPoint y: 126, endPoint x: 405, endPoint y: 137, distance: 11.2
click at [405, 132] on label "Message" at bounding box center [340, 131] width 271 height 10
click at [405, 132] on textarea "zero. We accept the payment of cash and credit card, which deposit within 1-3 b…" at bounding box center [338, 168] width 276 height 85
click at [404, 137] on textarea "zero. We accept the payment of cash and credit card, which deposit within 1-3 b…" at bounding box center [338, 168] width 276 height 85
type textarea "Zero. We accept the payment of cash and credit card, which deposit within 1-3 b…"
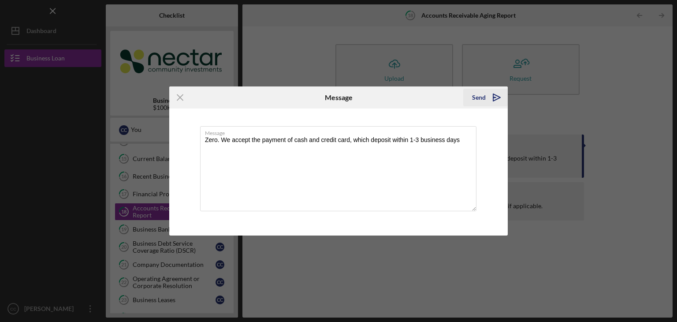
click at [486, 98] on icon "Icon/icon-invite-send" at bounding box center [497, 97] width 22 height 22
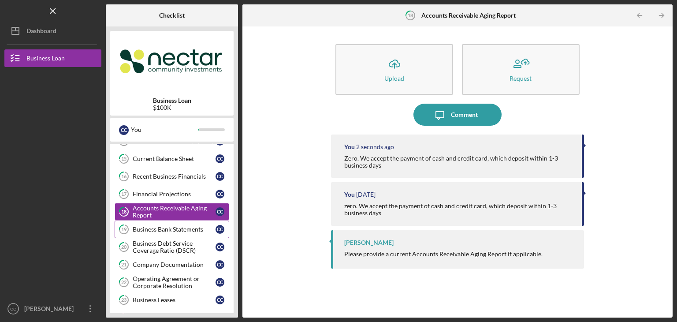
click at [178, 229] on div "Business Bank Statements" at bounding box center [174, 229] width 83 height 7
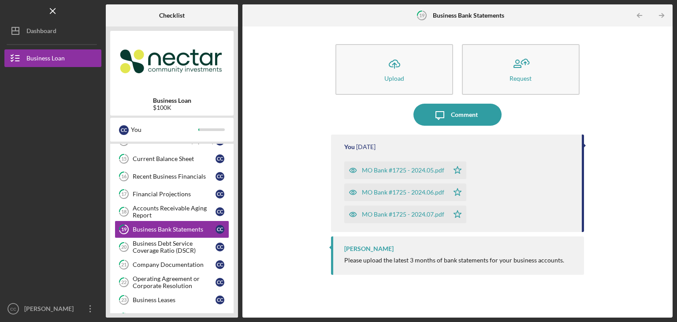
drag, startPoint x: 628, startPoint y: 125, endPoint x: 576, endPoint y: 120, distance: 51.3
click at [628, 124] on div "Icon/Upload Upload Request Icon/Message Comment You 1 year ago MO Bank #1725 - …" at bounding box center [457, 172] width 421 height 282
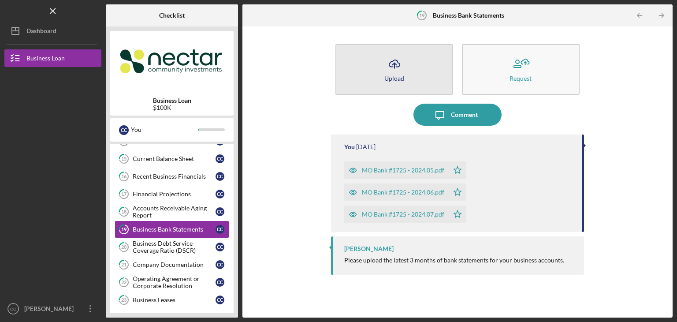
click at [390, 78] on div "Upload" at bounding box center [394, 78] width 20 height 7
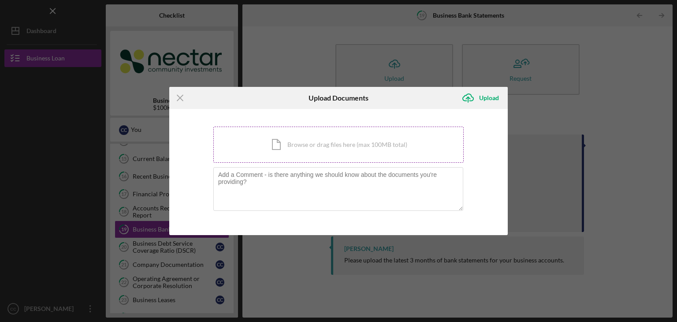
click at [297, 144] on div "Icon/Document Browse or drag files here (max 100MB total) Tap to choose files o…" at bounding box center [338, 144] width 250 height 36
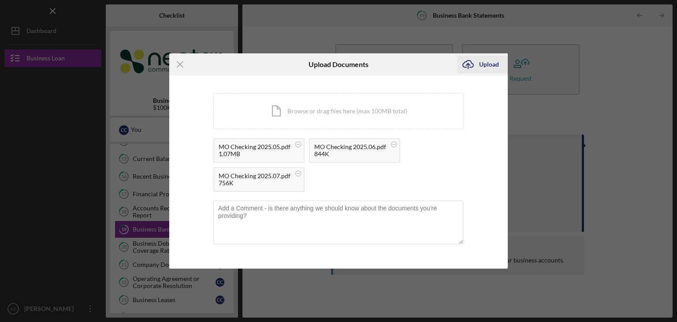
click at [487, 62] on div "Upload" at bounding box center [489, 65] width 20 height 18
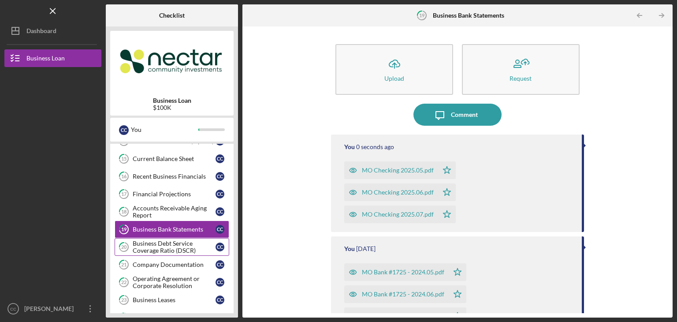
click at [177, 248] on div "Business Debt Service Coverage Ratio (DSCR)" at bounding box center [174, 247] width 83 height 14
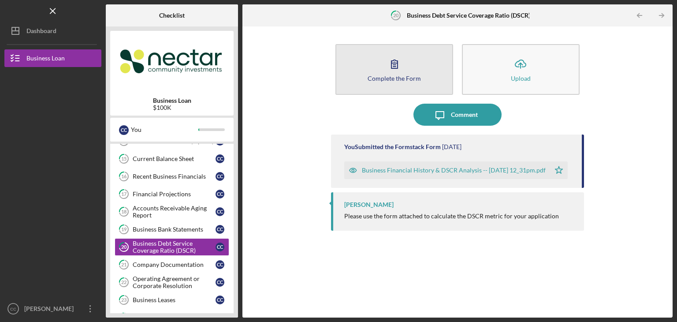
click at [395, 65] on icon "button" at bounding box center [394, 64] width 22 height 22
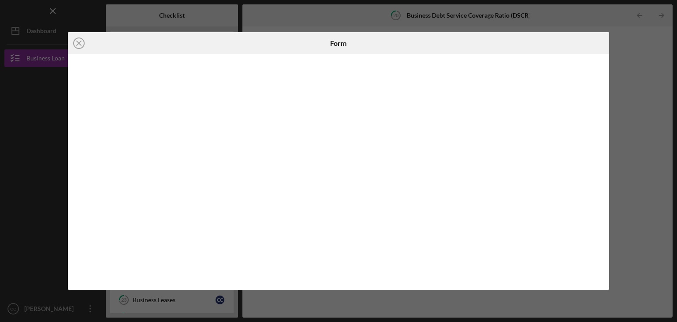
click at [629, 94] on div "Icon/Close Form" at bounding box center [338, 161] width 677 height 322
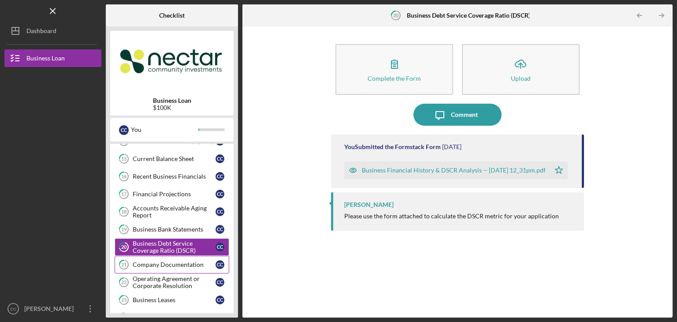
click at [174, 261] on div "Company Documentation" at bounding box center [174, 264] width 83 height 7
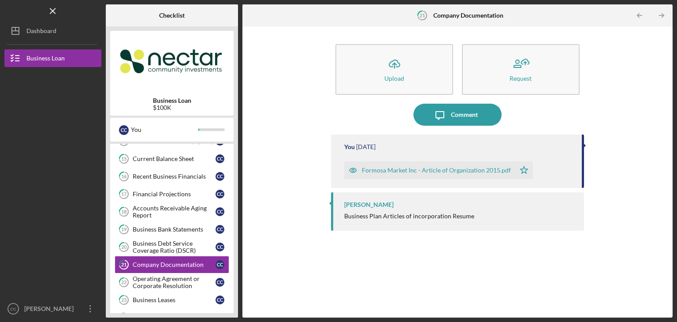
click at [415, 171] on div "Formosa Market Inc - Article of Organization 2015.pdf" at bounding box center [436, 170] width 149 height 7
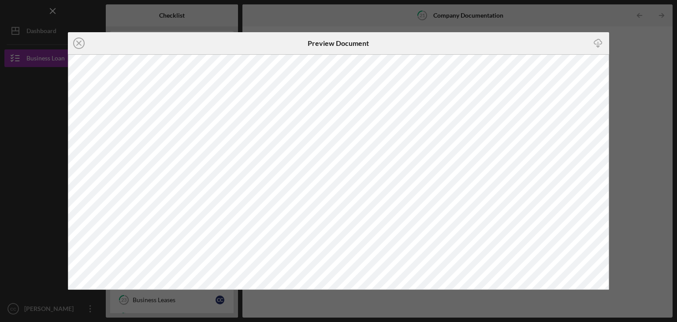
click at [629, 119] on div "Icon/Close Preview Document Icon/Download" at bounding box center [338, 161] width 677 height 322
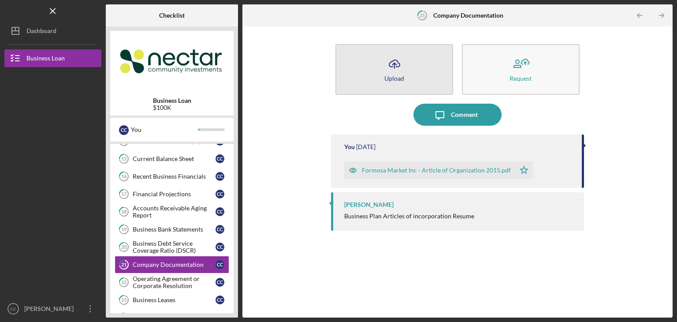
click at [420, 73] on button "Icon/Upload Upload" at bounding box center [394, 69] width 118 height 51
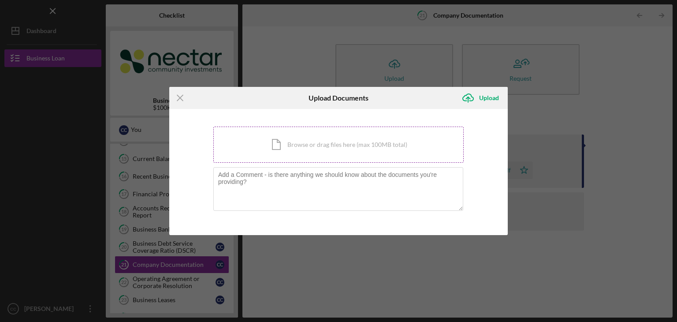
click at [289, 154] on div "Icon/Document Browse or drag files here (max 100MB total) Tap to choose files o…" at bounding box center [338, 144] width 250 height 36
click at [182, 98] on icon "Icon/Menu Close" at bounding box center [180, 98] width 22 height 22
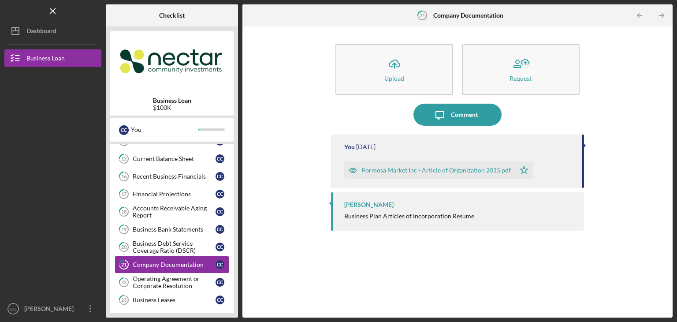
click at [435, 167] on div "Formosa Market Inc - Article of Organization 2015.pdf" at bounding box center [436, 170] width 149 height 7
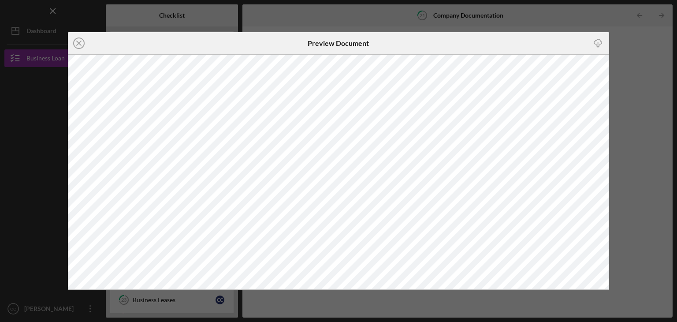
click at [642, 159] on div "Icon/Close Preview Document Icon/Download" at bounding box center [338, 161] width 677 height 322
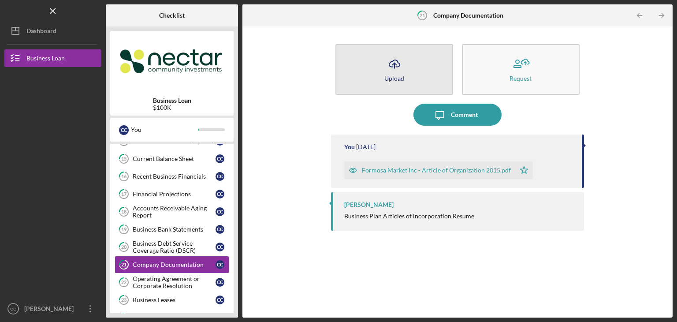
click at [401, 71] on icon "Icon/Upload" at bounding box center [394, 64] width 22 height 22
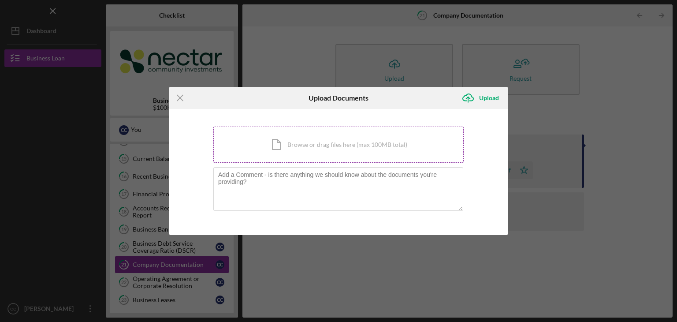
click at [284, 144] on div "Icon/Document Browse or drag files here (max 100MB total) Tap to choose files o…" at bounding box center [338, 144] width 250 height 36
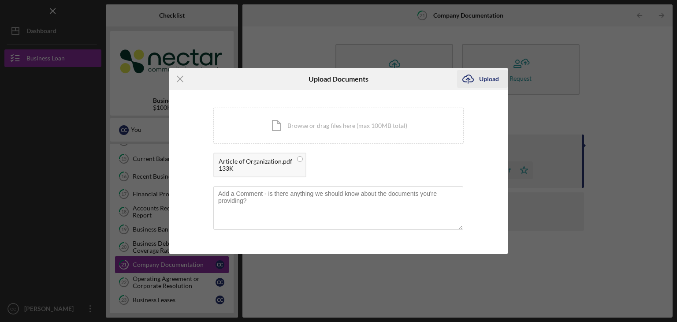
click at [486, 84] on div "Upload" at bounding box center [489, 79] width 20 height 18
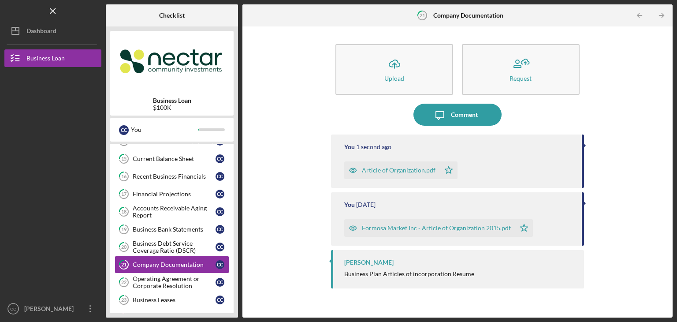
click at [622, 105] on div "Icon/Upload Upload Request Icon/Message Comment You 1 second ago Article of Org…" at bounding box center [457, 172] width 421 height 282
click at [156, 280] on div "Operating Agreement or Corporate Resolution" at bounding box center [174, 282] width 83 height 14
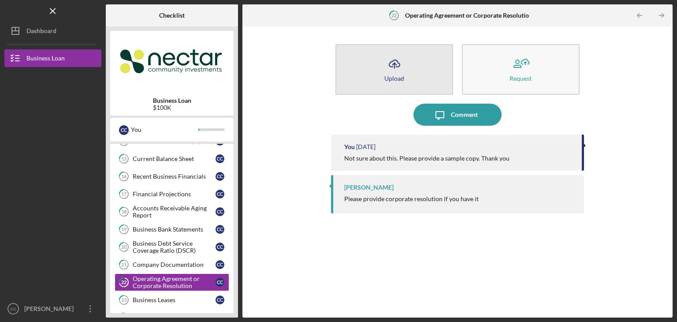
click at [409, 75] on button "Icon/Upload Upload" at bounding box center [394, 69] width 118 height 51
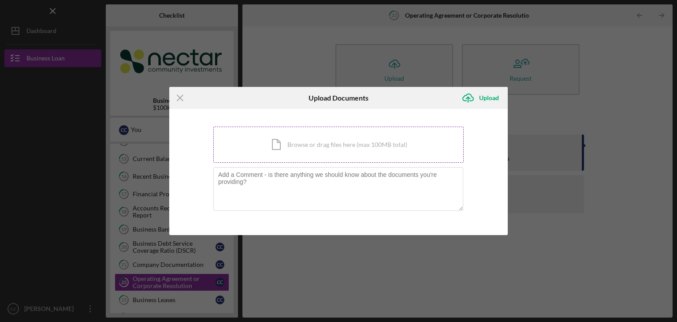
click at [323, 148] on div "Icon/Document Browse or drag files here (max 100MB total) Tap to choose files o…" at bounding box center [338, 144] width 250 height 36
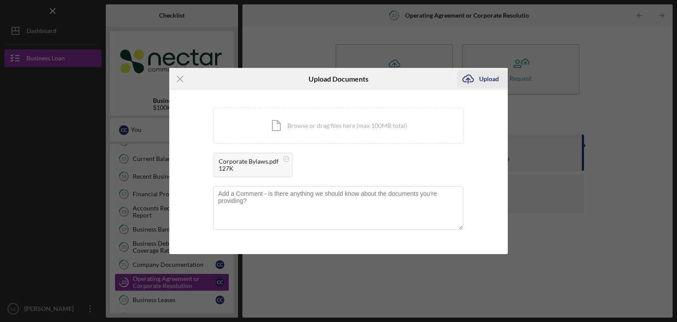
click at [494, 80] on div "Upload" at bounding box center [489, 79] width 20 height 18
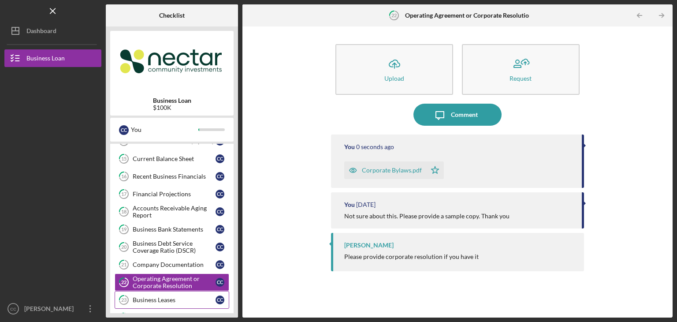
click at [154, 296] on div "Business Leases" at bounding box center [174, 299] width 83 height 7
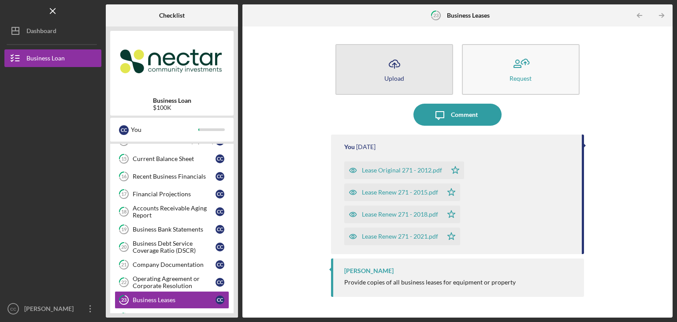
click at [395, 66] on icon "Icon/Upload" at bounding box center [394, 64] width 22 height 22
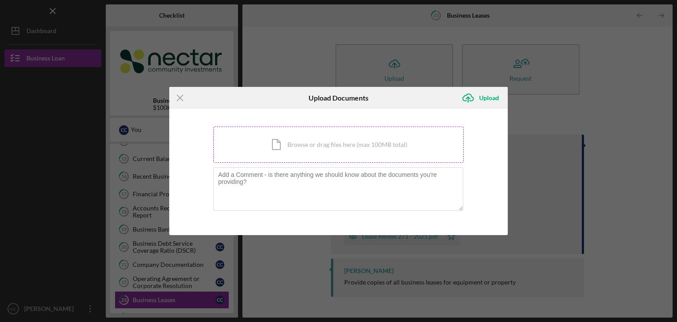
click at [301, 150] on div "Icon/Document Browse or drag files here (max 100MB total) Tap to choose files o…" at bounding box center [338, 144] width 250 height 36
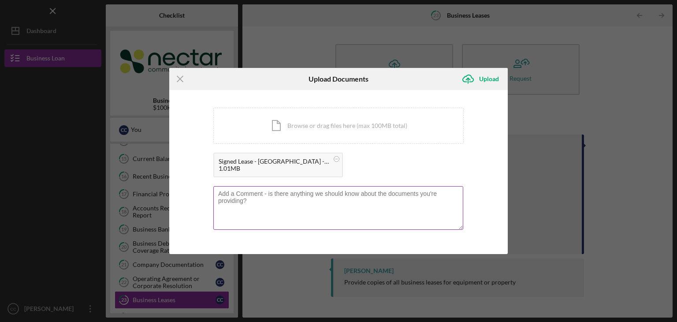
click at [275, 212] on textarea at bounding box center [338, 207] width 250 height 43
drag, startPoint x: 194, startPoint y: 182, endPoint x: 128, endPoint y: 182, distance: 66.1
click at [128, 182] on div "Icon/Menu Close Upload Documents Icon/Upload Upload You're uploading documents …" at bounding box center [338, 161] width 677 height 322
paste textarea "indicates a landlord reimbursement totaling $187,250."
click at [241, 191] on textarea "Page 29 indicates a landlord reimbursement totaling $187,250." at bounding box center [338, 207] width 250 height 43
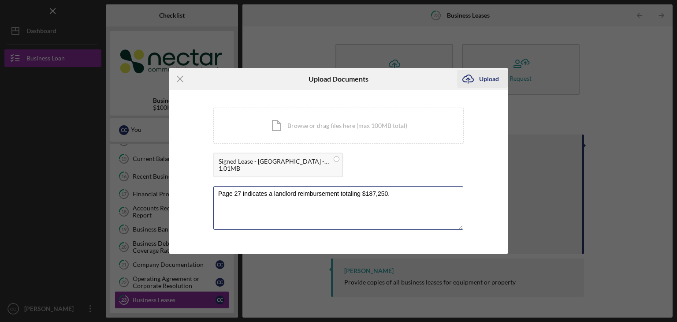
type textarea "Page 27 indicates a landlord reimbursement totaling $187,250."
click at [479, 75] on div "Upload" at bounding box center [489, 79] width 20 height 18
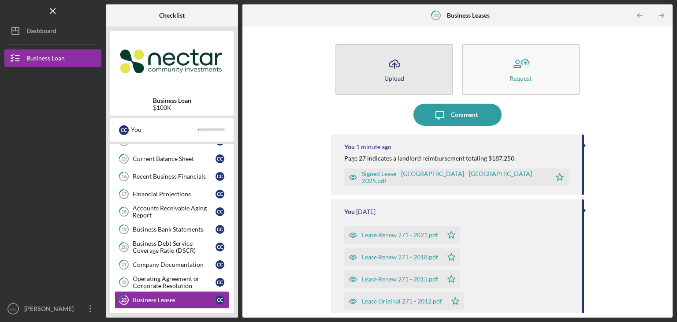
click at [407, 75] on button "Icon/Upload Upload" at bounding box center [394, 69] width 118 height 51
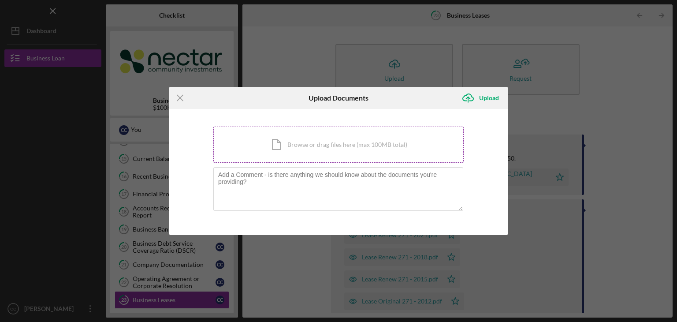
click at [300, 147] on div "Icon/Document Browse or drag files here (max 100MB total) Tap to choose files o…" at bounding box center [338, 144] width 250 height 36
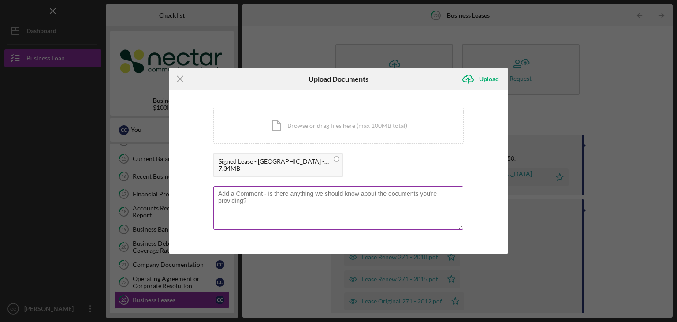
click at [314, 210] on textarea at bounding box center [338, 207] width 250 height 43
paste textarea "signed by the landlord displays their signature."
type textarea "The copy signed by the landlord displays their signature."
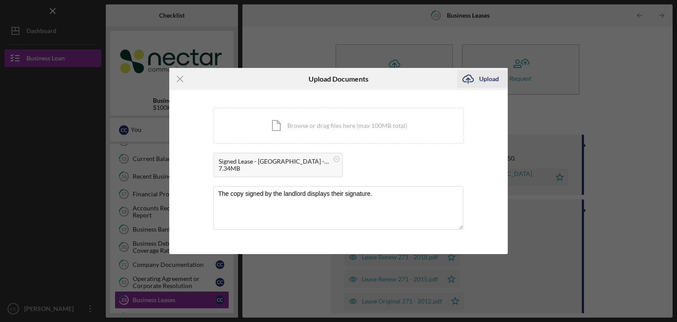
click at [480, 82] on div "Upload" at bounding box center [489, 79] width 20 height 18
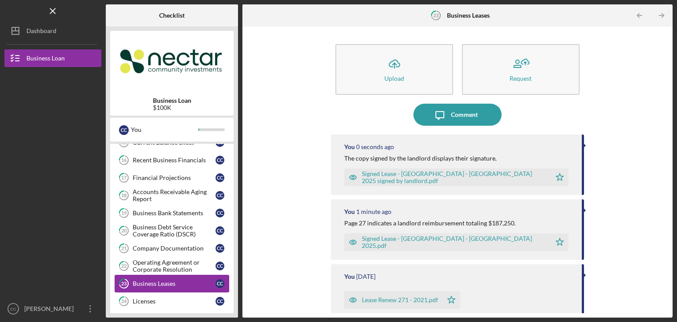
scroll to position [327, 0]
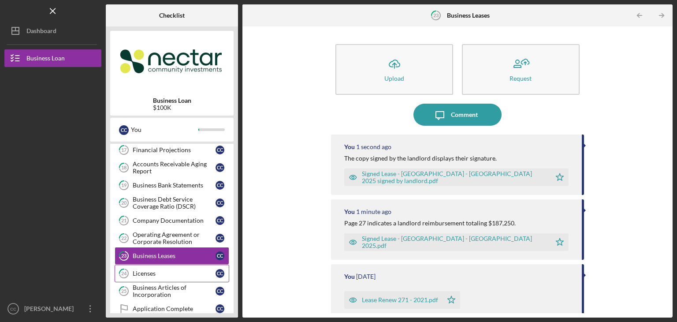
click at [168, 271] on div "Licenses" at bounding box center [174, 273] width 83 height 7
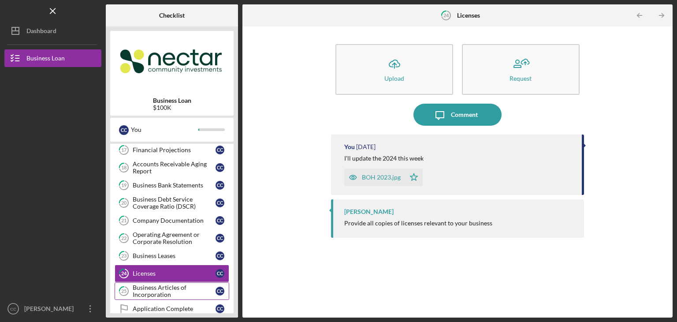
click at [164, 284] on div "Business Articles of Incorporation" at bounding box center [174, 291] width 83 height 14
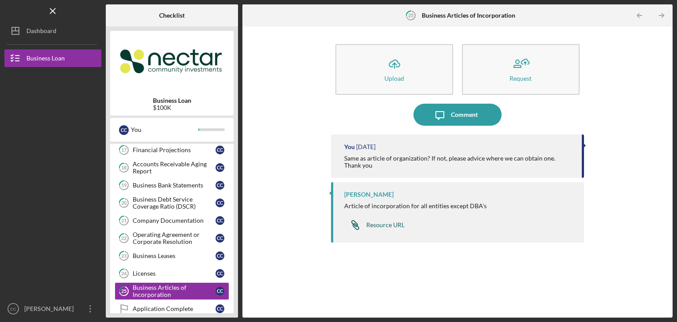
click at [389, 223] on div "Resource URL" at bounding box center [385, 224] width 38 height 7
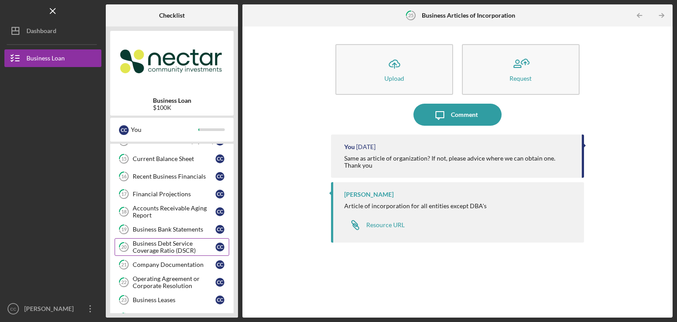
scroll to position [327, 0]
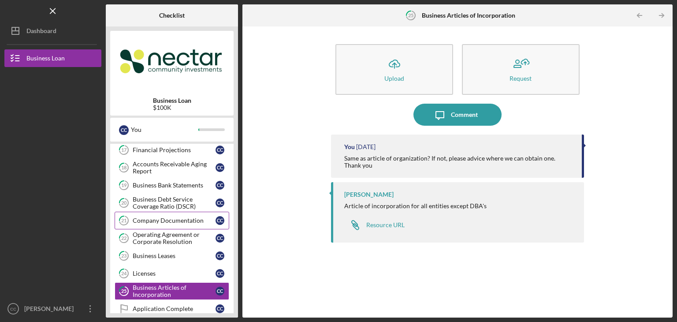
click at [181, 220] on div "Company Documentation" at bounding box center [174, 220] width 83 height 7
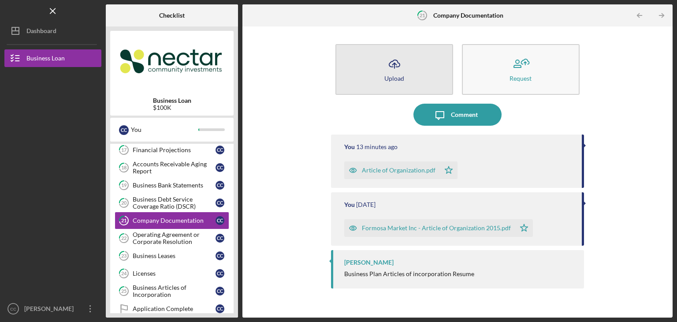
click at [398, 75] on div "Upload" at bounding box center [394, 78] width 20 height 7
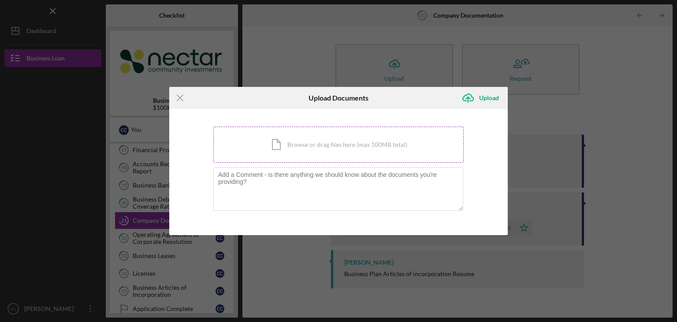
click at [314, 137] on div "Icon/Document Browse or drag files here (max 100MB total) Tap to choose files o…" at bounding box center [338, 144] width 250 height 36
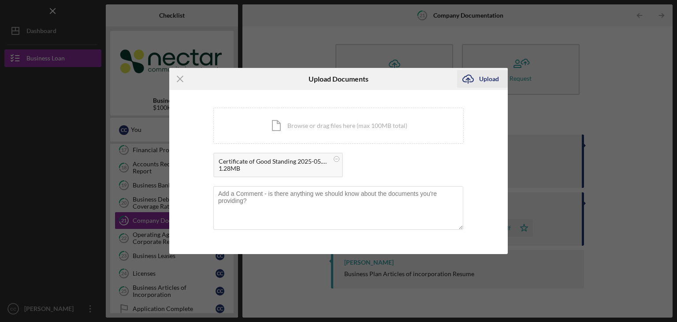
click at [482, 76] on div "Upload" at bounding box center [489, 79] width 20 height 18
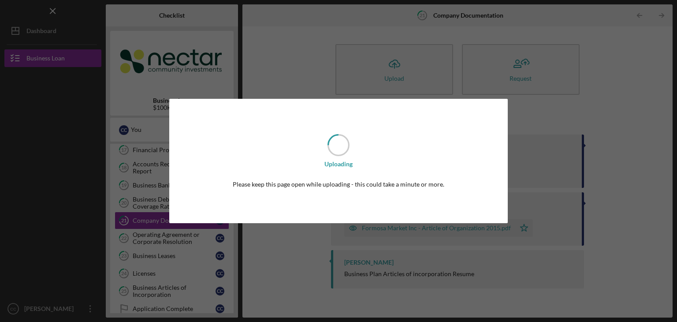
click at [605, 118] on div "Uploading Please keep this page open while uploading - this could take a minute…" at bounding box center [338, 161] width 677 height 322
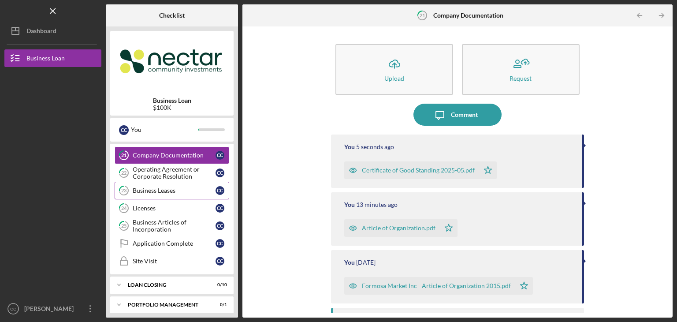
scroll to position [393, 0]
click at [158, 234] on link "Application Complete Application Complete C C" at bounding box center [172, 243] width 115 height 18
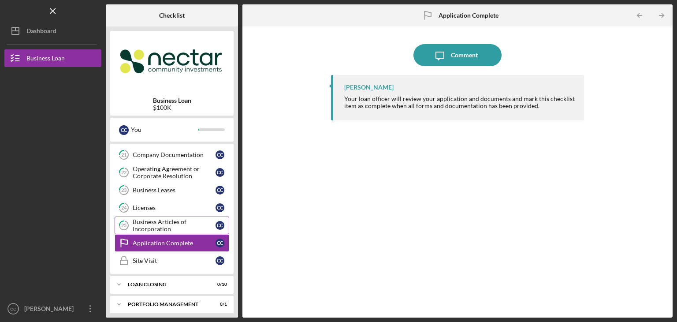
click at [154, 221] on div "Business Articles of Incorporation" at bounding box center [174, 225] width 83 height 14
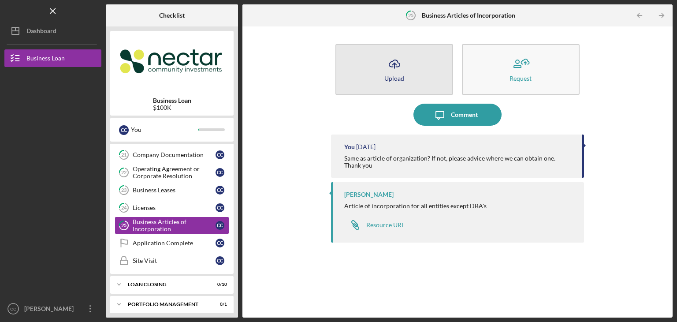
click at [389, 64] on icon "Icon/Upload" at bounding box center [394, 64] width 22 height 22
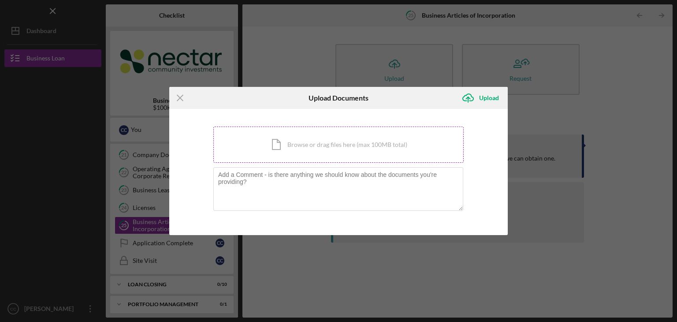
click at [302, 151] on div "Icon/Document Browse or drag files here (max 100MB total) Tap to choose files o…" at bounding box center [338, 144] width 250 height 36
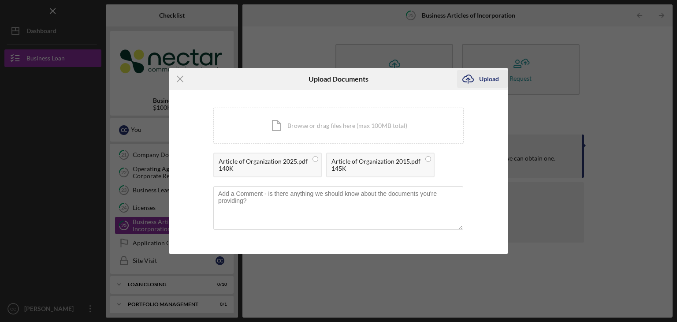
click at [478, 78] on icon "Icon/Upload" at bounding box center [468, 79] width 22 height 22
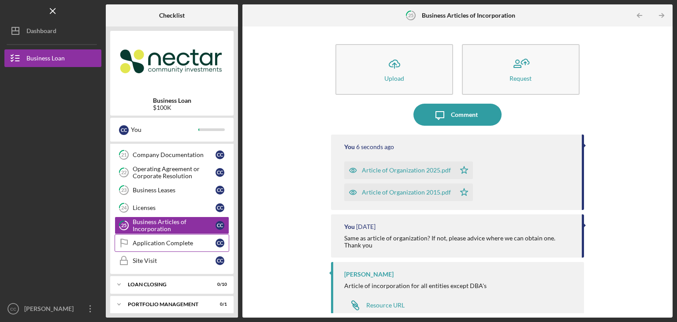
click at [171, 239] on div "Application Complete" at bounding box center [174, 242] width 83 height 7
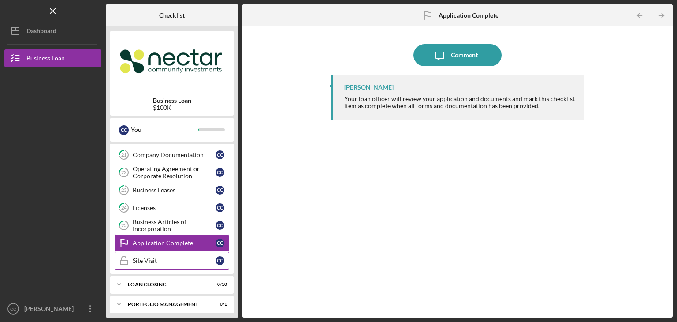
click at [176, 257] on div "Site Visit" at bounding box center [174, 260] width 83 height 7
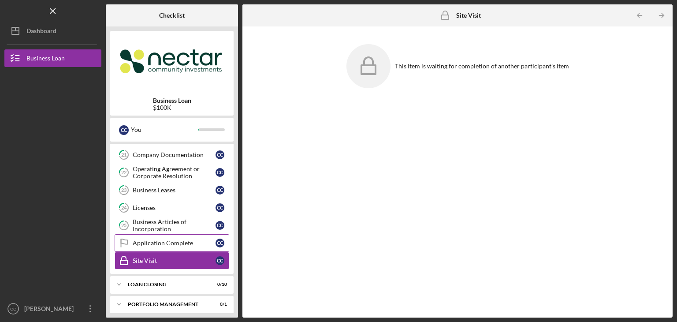
click at [175, 239] on div "Application Complete" at bounding box center [174, 242] width 83 height 7
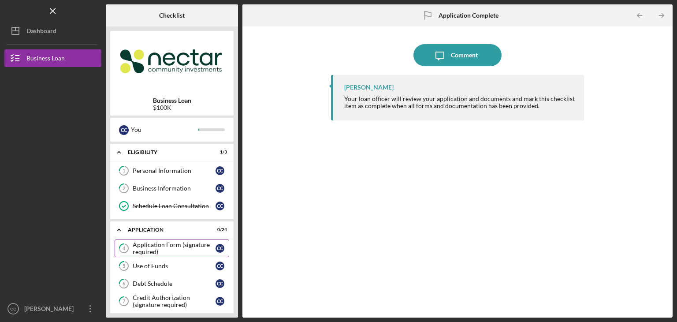
click at [169, 247] on div "Application Form (signature required)" at bounding box center [174, 248] width 83 height 14
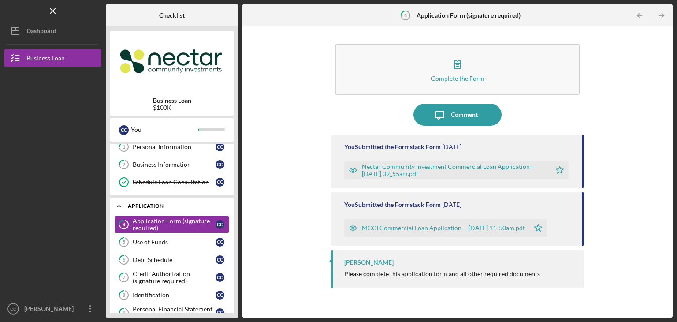
scroll to position [44, 0]
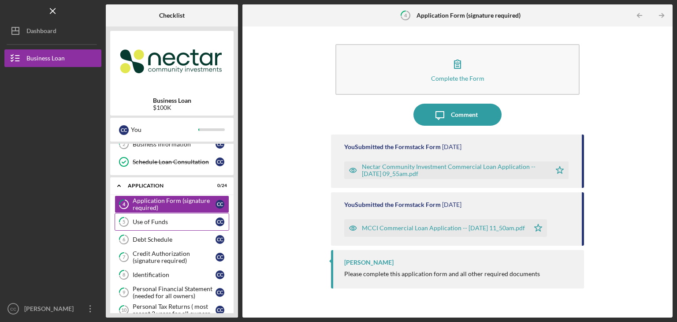
click at [151, 223] on div "Use of Funds" at bounding box center [174, 221] width 83 height 7
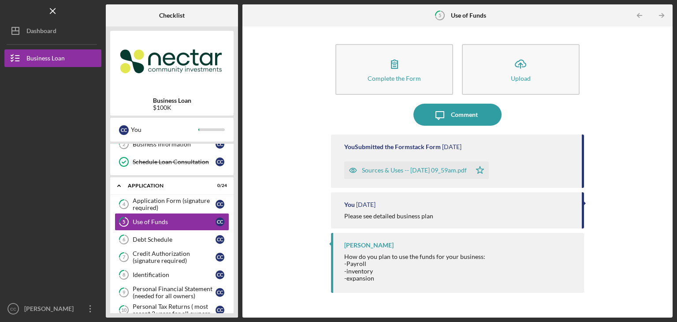
click at [375, 173] on div "Sources & Uses -- [DATE] 09_59am.pdf" at bounding box center [414, 170] width 105 height 7
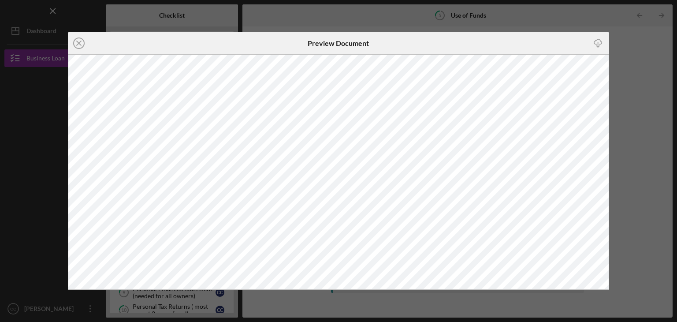
click at [637, 145] on div "Icon/Close Preview Document Icon/Download" at bounding box center [338, 161] width 677 height 322
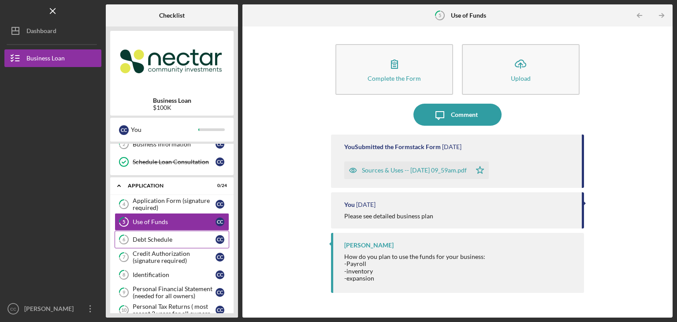
click at [165, 236] on div "Debt Schedule" at bounding box center [174, 239] width 83 height 7
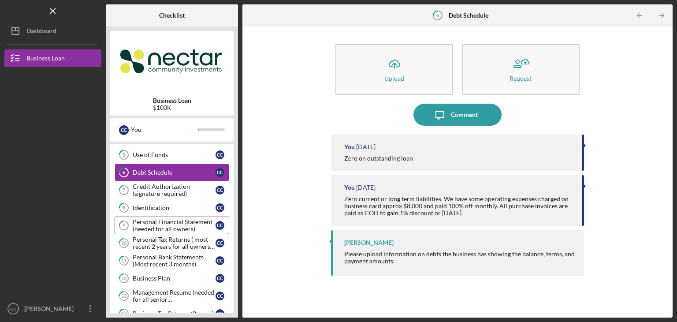
scroll to position [132, 0]
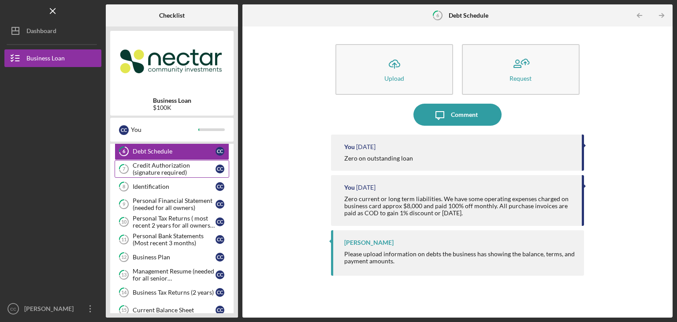
click at [183, 169] on div "Credit Authorization (signature required)" at bounding box center [174, 169] width 83 height 14
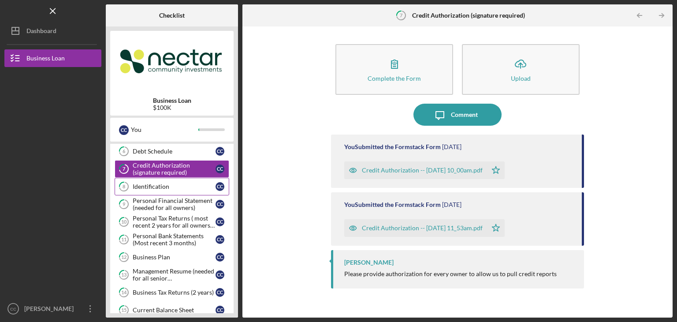
click at [169, 185] on div "Identification" at bounding box center [174, 186] width 83 height 7
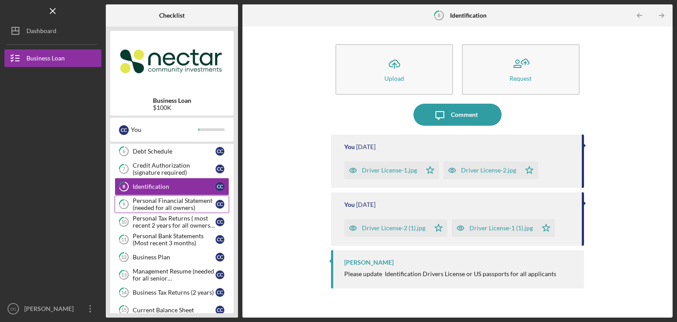
click at [162, 201] on div "Personal Financial Statement (needed for all owners)" at bounding box center [174, 204] width 83 height 14
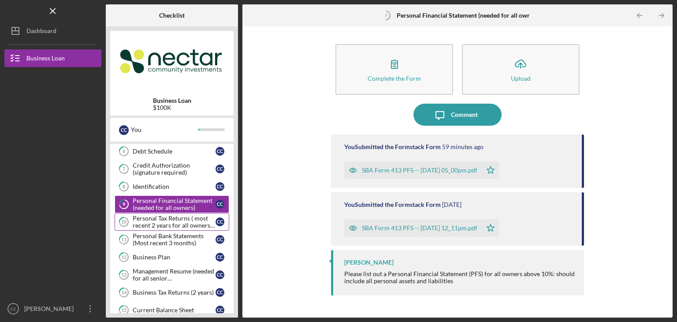
click at [154, 215] on div "Personal Tax Returns ( most recent 2 years for all owners with more than 10%)" at bounding box center [174, 222] width 83 height 14
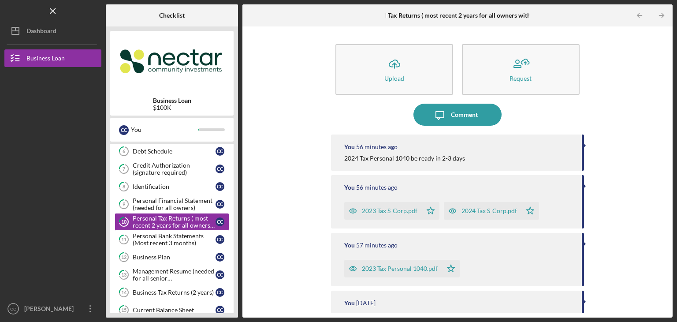
click at [581, 185] on div "You 56 minutes ago 2023 Tax S-Corp.pdf Icon/Star 2024 Tax S-Corp.pdf Icon/Star" at bounding box center [457, 201] width 253 height 53
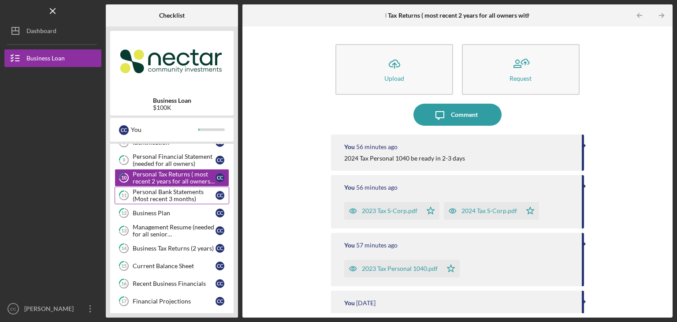
click at [159, 189] on div "Personal Bank Statements (Most recent 3 months)" at bounding box center [174, 195] width 83 height 14
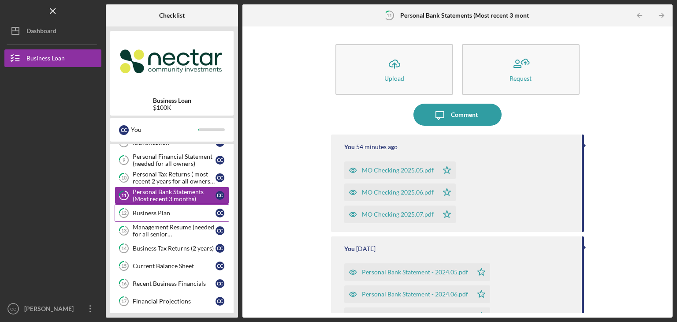
click at [156, 209] on div "Business Plan" at bounding box center [174, 212] width 83 height 7
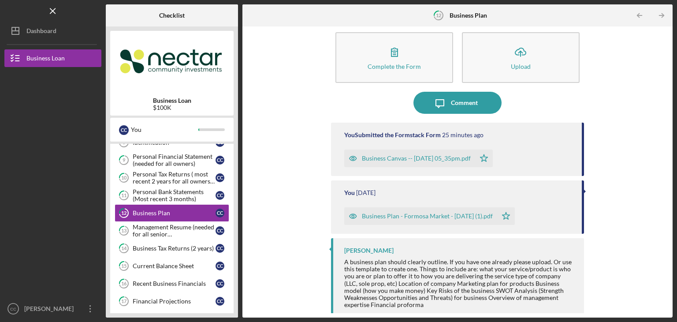
scroll to position [18, 0]
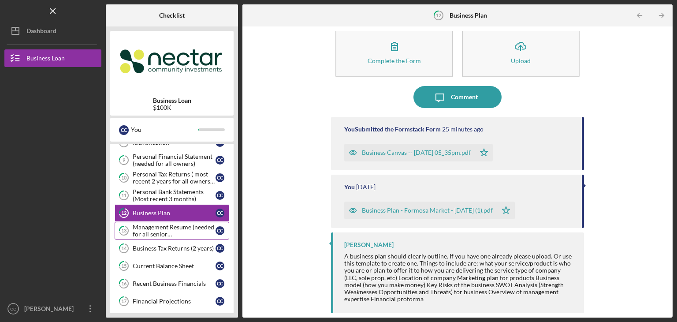
click at [171, 227] on div "Management Resume (needed for all senior management/owners)" at bounding box center [174, 230] width 83 height 14
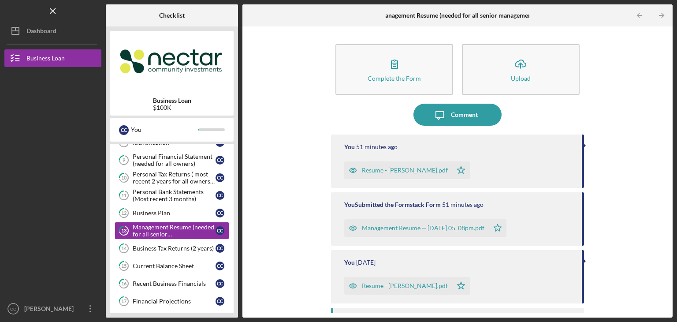
scroll to position [41, 0]
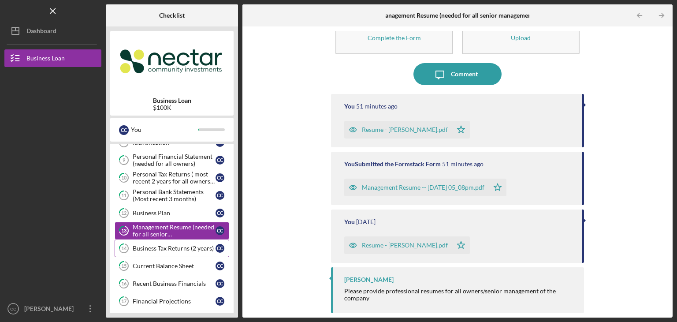
click at [167, 251] on link "14 Business Tax Returns (2 years) C C" at bounding box center [172, 248] width 115 height 18
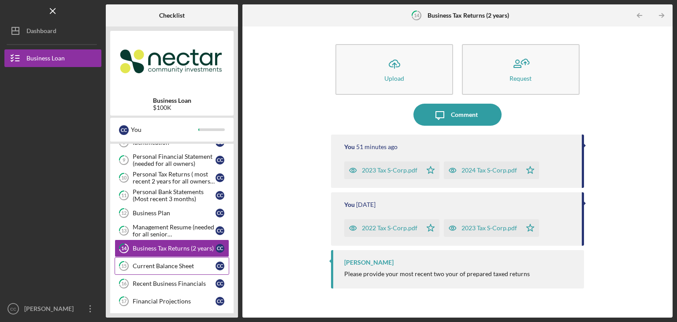
click at [168, 263] on div "Current Balance Sheet" at bounding box center [174, 265] width 83 height 7
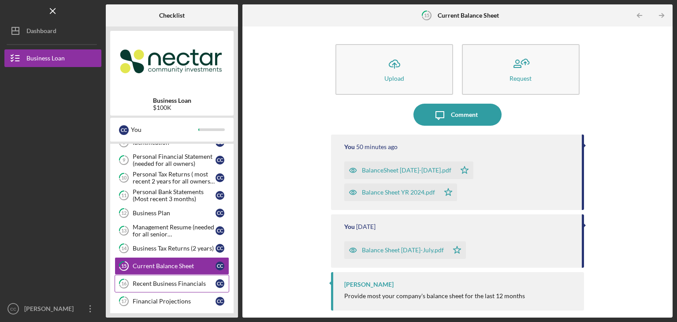
click at [170, 284] on div "Recent Business Financials" at bounding box center [174, 283] width 83 height 7
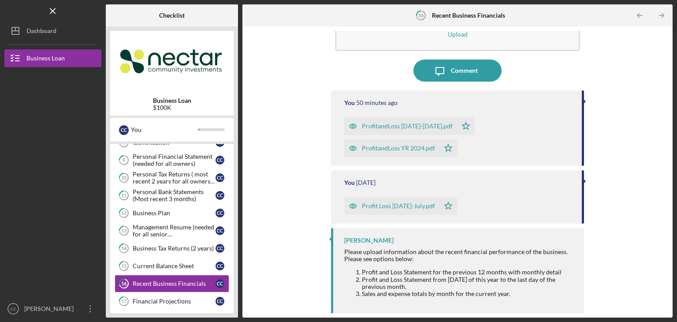
scroll to position [45, 0]
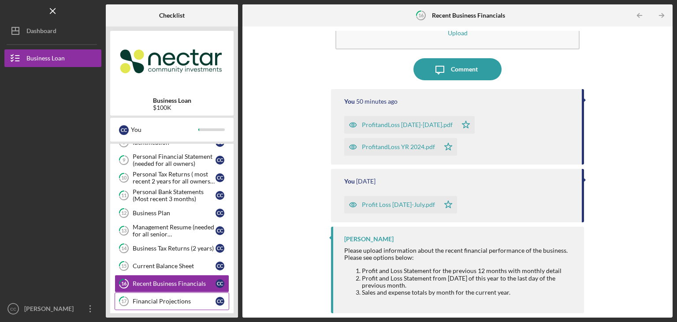
click at [165, 300] on div "Financial Projections" at bounding box center [174, 300] width 83 height 7
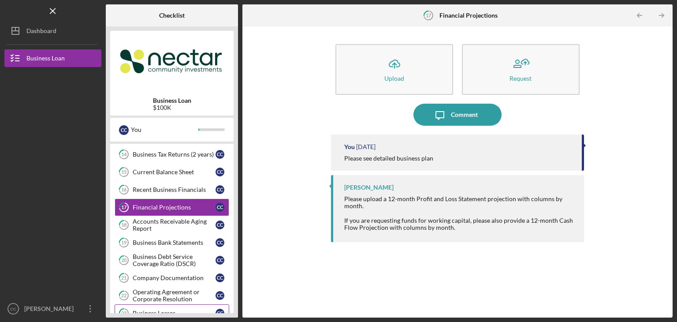
scroll to position [308, 0]
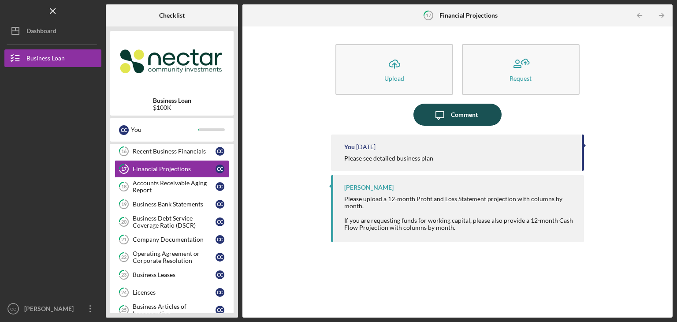
click at [453, 111] on div "Comment" at bounding box center [464, 115] width 27 height 22
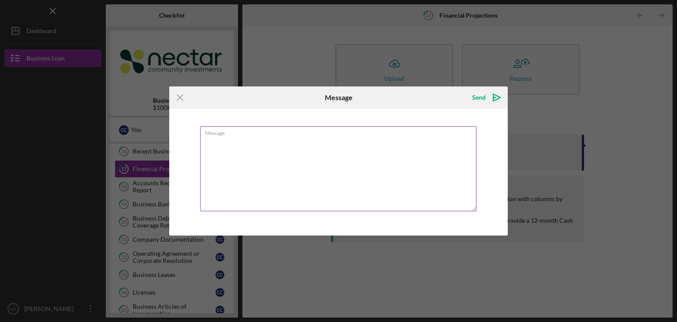
click at [413, 175] on textarea "Message" at bounding box center [338, 168] width 276 height 85
type textarea "o"
type textarea "pending"
click at [494, 97] on polygon "submit" at bounding box center [494, 97] width 3 height 1
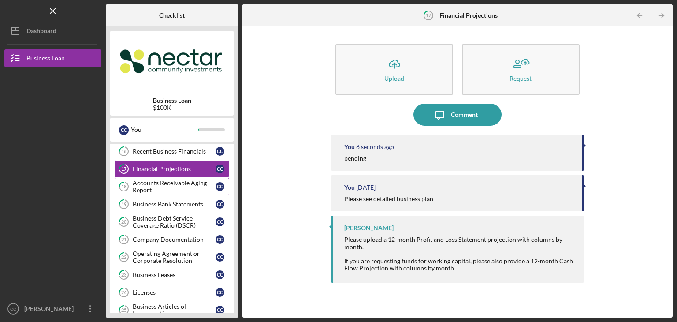
click at [169, 185] on div "Accounts Receivable Aging Report" at bounding box center [174, 186] width 83 height 14
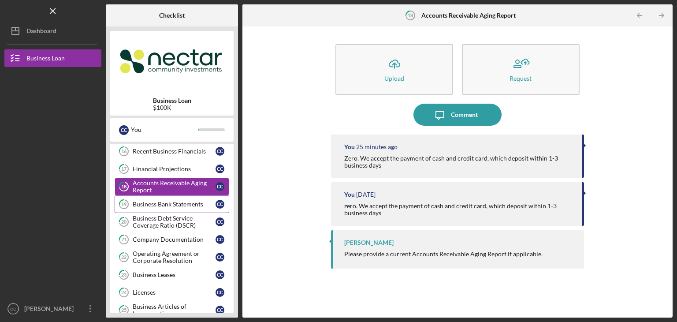
click at [163, 201] on div "Business Bank Statements" at bounding box center [174, 204] width 83 height 7
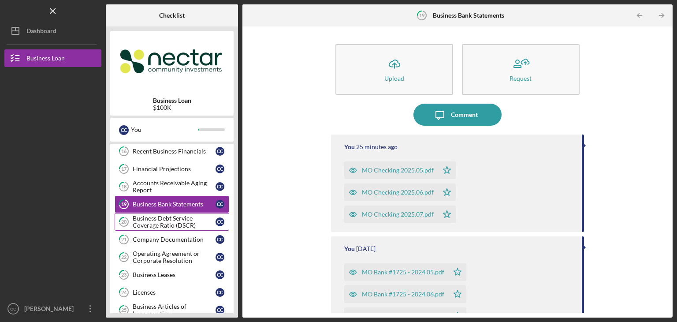
click at [161, 215] on div "Business Debt Service Coverage Ratio (DSCR)" at bounding box center [174, 222] width 83 height 14
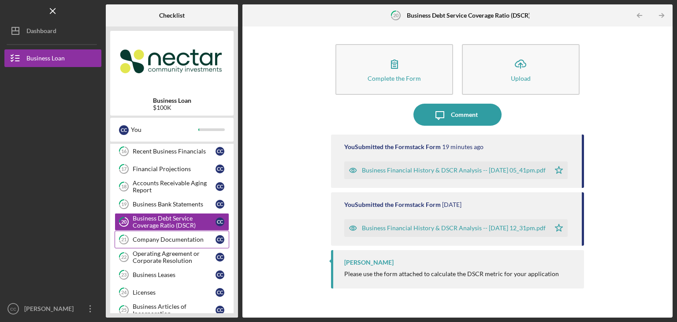
click at [162, 236] on div "Company Documentation" at bounding box center [174, 239] width 83 height 7
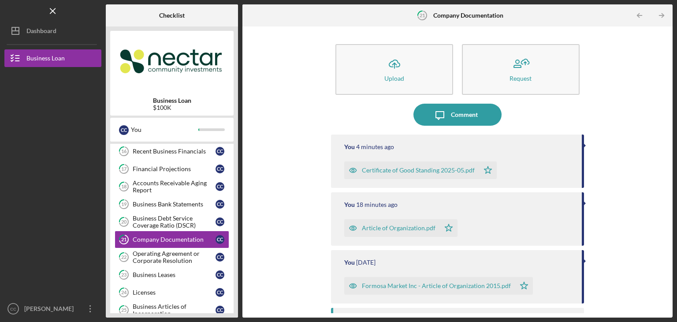
scroll to position [33, 0]
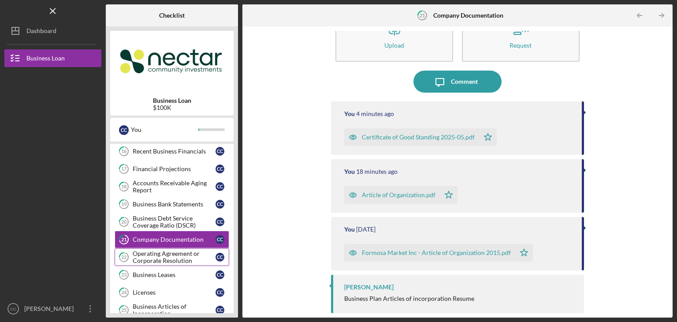
click at [164, 256] on div "Operating Agreement or Corporate Resolution" at bounding box center [174, 257] width 83 height 14
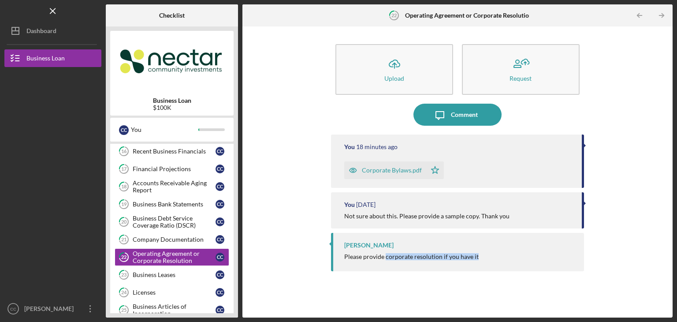
drag, startPoint x: 483, startPoint y: 256, endPoint x: 385, endPoint y: 259, distance: 97.9
click at [385, 259] on div "Please provide corporate resolution if you have it" at bounding box center [459, 256] width 231 height 7
copy div "corporate resolution if you have it"
click at [458, 115] on div "Comment" at bounding box center [464, 115] width 27 height 22
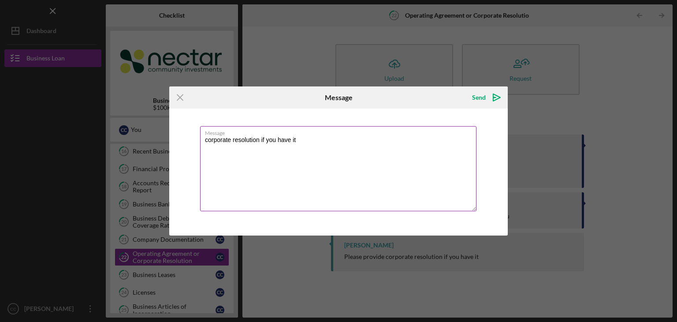
click at [204, 141] on textarea "corporate resolution if you have it" at bounding box center [338, 168] width 276 height 85
drag, startPoint x: 297, startPoint y: 141, endPoint x: 246, endPoint y: 141, distance: 51.1
click at [246, 141] on textarea "We dont' have corporate resolution" at bounding box center [338, 168] width 276 height 85
click at [222, 140] on textarea "We dont' have corporate resolution" at bounding box center [338, 168] width 276 height 85
click at [228, 138] on textarea "We dont' have corporate resolution" at bounding box center [338, 168] width 276 height 85
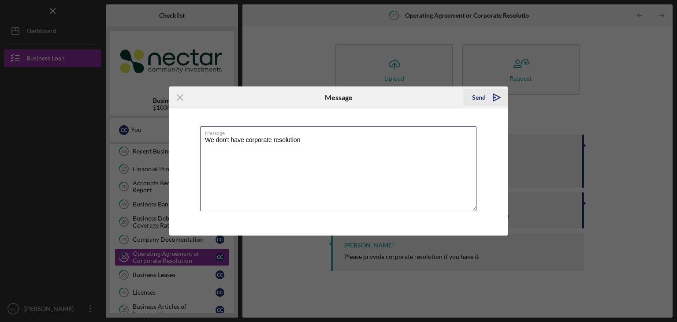
type textarea "We don't have corporate resolution"
click at [488, 96] on icon "Icon/icon-invite-send" at bounding box center [497, 97] width 22 height 22
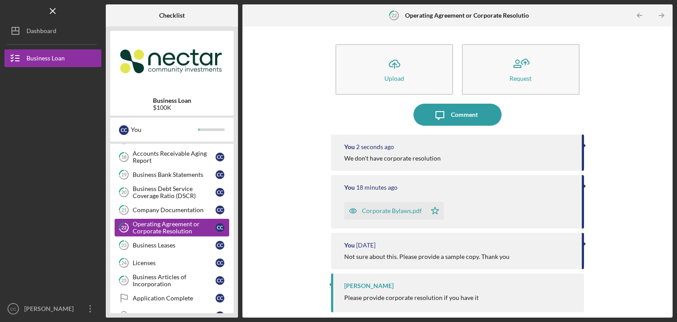
scroll to position [353, 0]
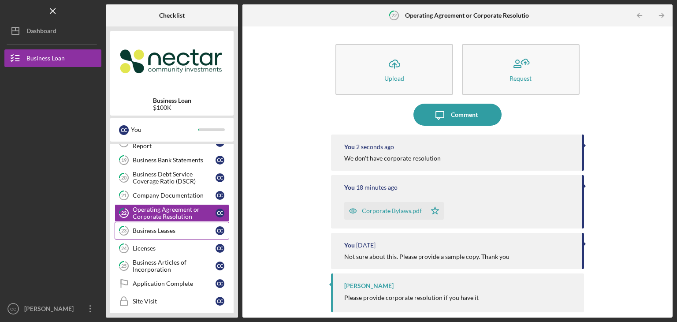
click at [155, 227] on div "Business Leases" at bounding box center [174, 230] width 83 height 7
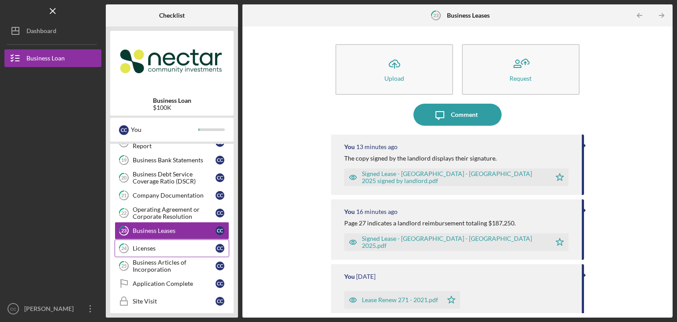
click at [136, 245] on div "Licenses" at bounding box center [174, 248] width 83 height 7
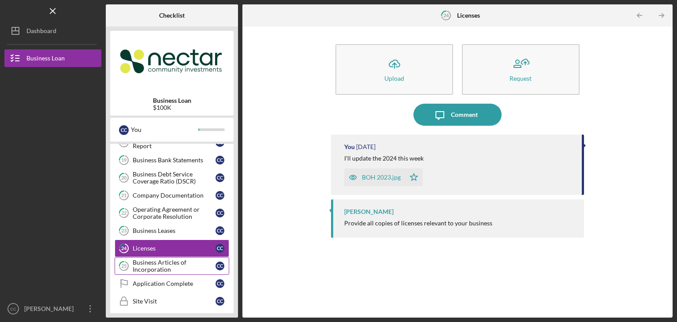
click at [167, 260] on div "Business Articles of Incorporation" at bounding box center [174, 266] width 83 height 14
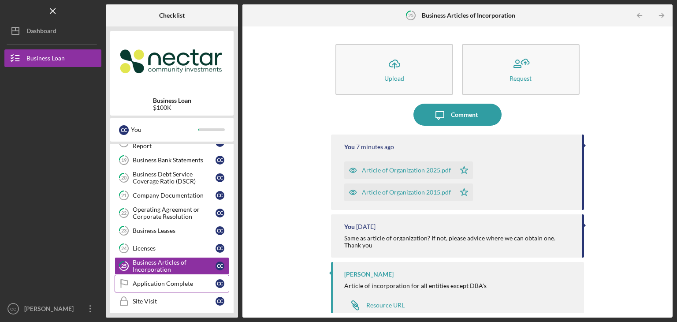
click at [161, 280] on div "Application Complete" at bounding box center [174, 283] width 83 height 7
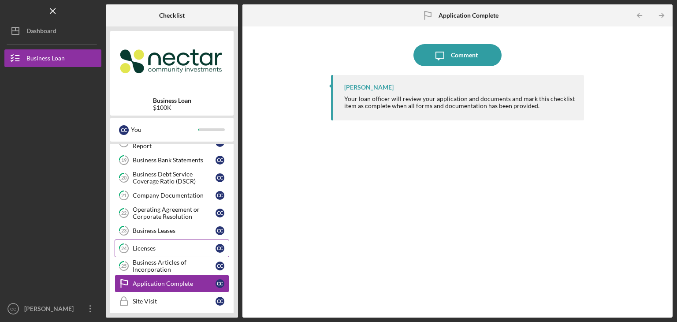
click at [156, 247] on div "Licenses" at bounding box center [174, 248] width 83 height 7
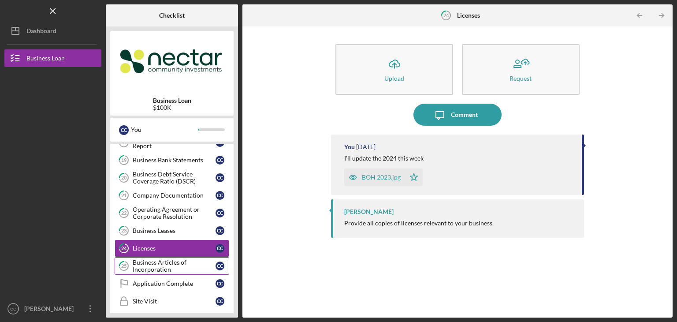
drag, startPoint x: 177, startPoint y: 261, endPoint x: 180, endPoint y: 257, distance: 5.4
click at [177, 261] on div "Business Articles of Incorporation" at bounding box center [174, 266] width 83 height 14
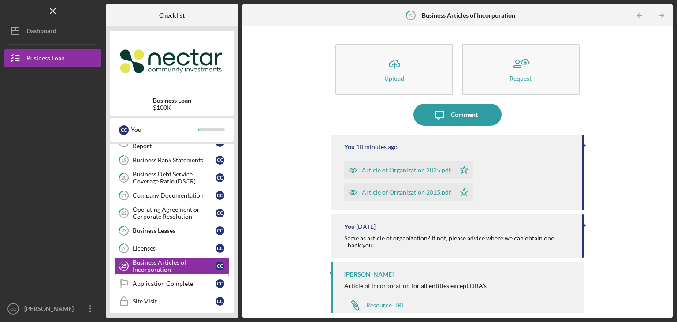
click at [169, 280] on div "Application Complete" at bounding box center [174, 283] width 83 height 7
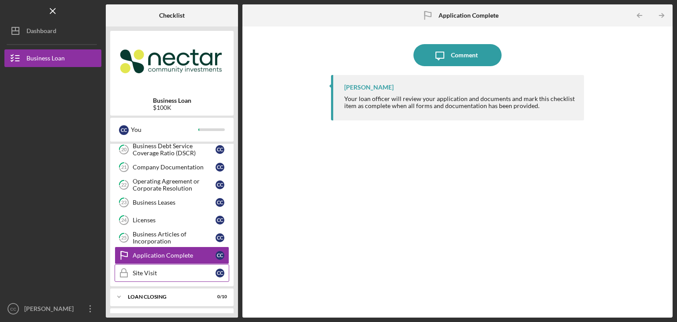
scroll to position [393, 0]
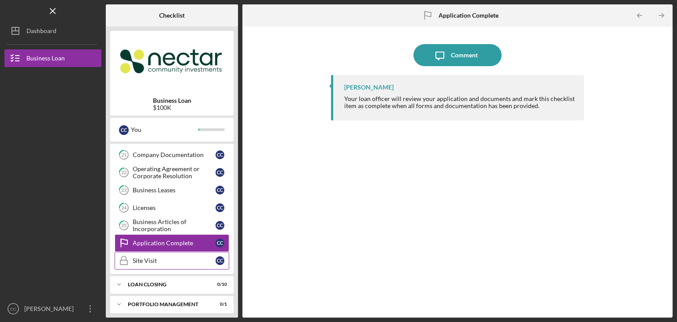
click at [148, 257] on div "Site Visit" at bounding box center [174, 260] width 83 height 7
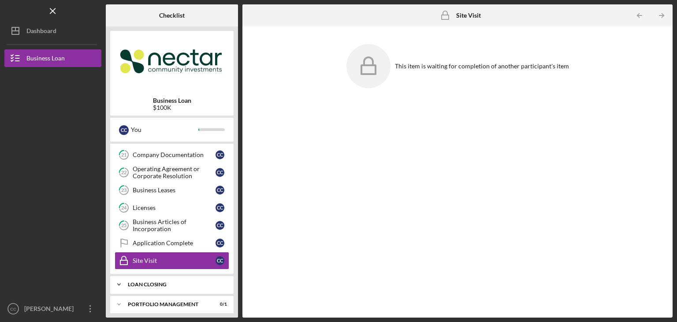
click at [145, 282] on div "Loan Closing" at bounding box center [175, 284] width 95 height 5
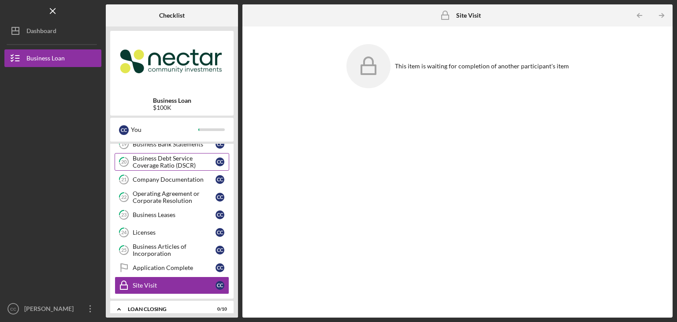
scroll to position [349, 0]
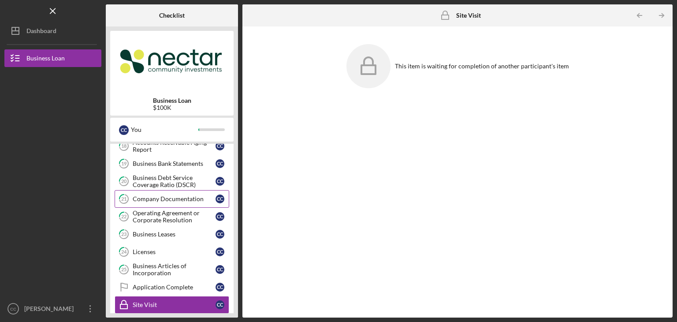
click at [167, 195] on div "Company Documentation" at bounding box center [174, 198] width 83 height 7
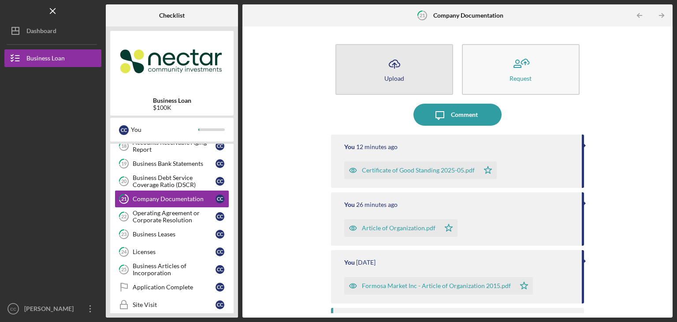
click at [383, 77] on button "Icon/Upload Upload" at bounding box center [394, 69] width 118 height 51
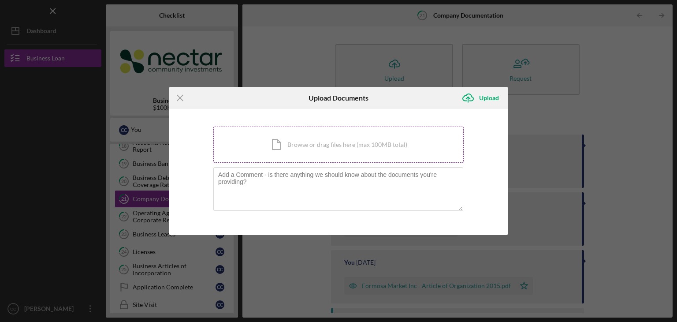
click at [317, 149] on div "Icon/Document Browse or drag files here (max 100MB total) Tap to choose files o…" at bounding box center [338, 144] width 250 height 36
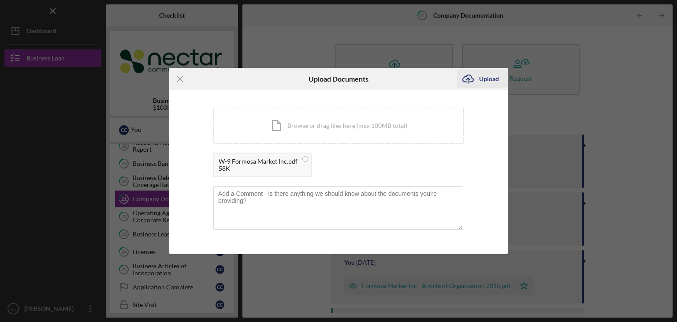
click at [465, 78] on icon "Icon/Upload" at bounding box center [468, 79] width 22 height 22
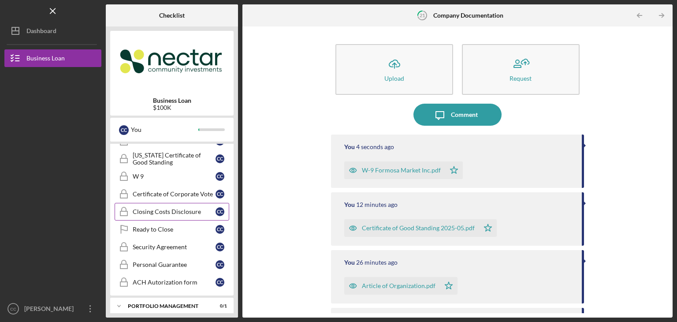
scroll to position [528, 0]
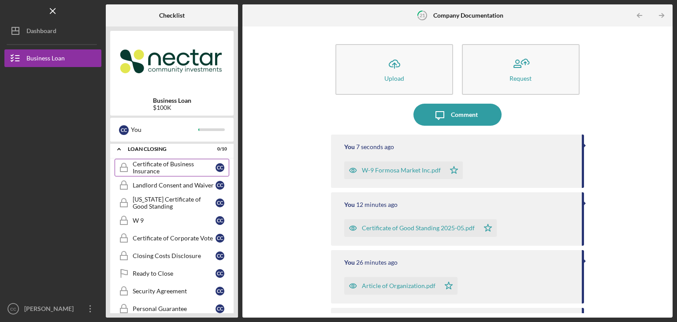
click at [174, 163] on div "Certificate of Business Insurance" at bounding box center [174, 167] width 83 height 14
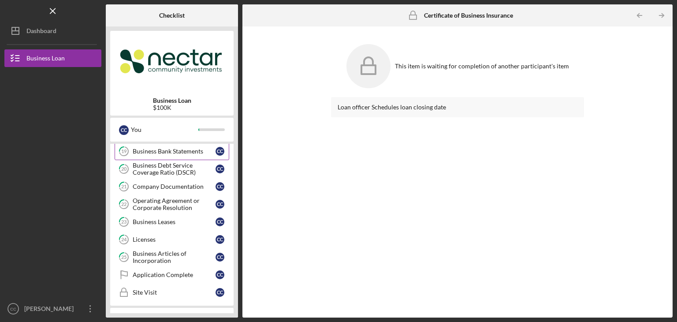
scroll to position [308, 0]
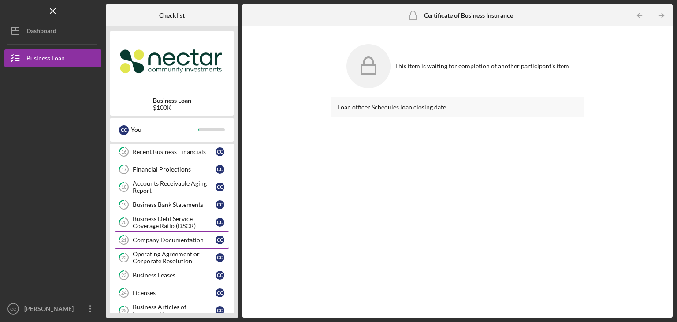
click at [169, 240] on link "21 Company Documentation C C" at bounding box center [172, 240] width 115 height 18
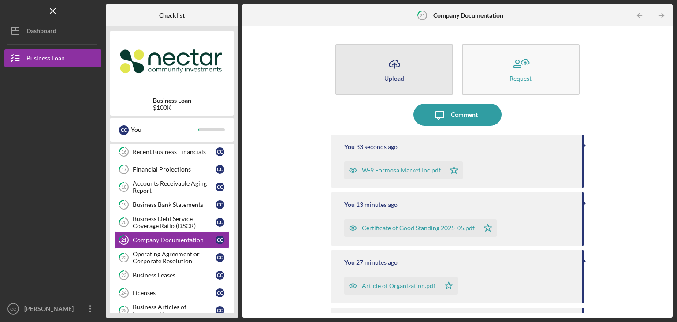
click at [407, 75] on button "Icon/Upload Upload" at bounding box center [394, 69] width 118 height 51
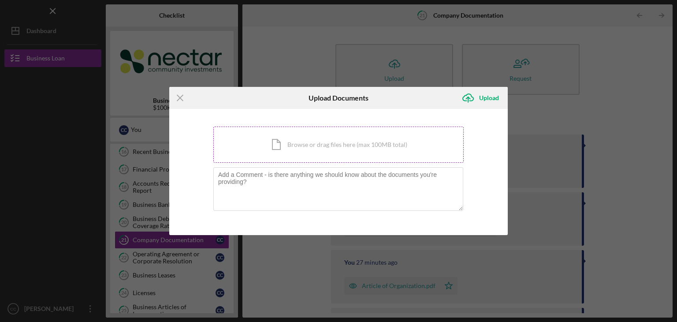
click at [296, 149] on div "Icon/Document Browse or drag files here (max 100MB total) Tap to choose files o…" at bounding box center [338, 144] width 250 height 36
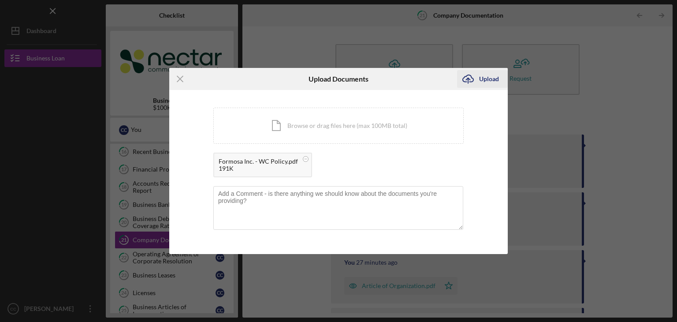
click at [483, 80] on div "Upload" at bounding box center [489, 79] width 20 height 18
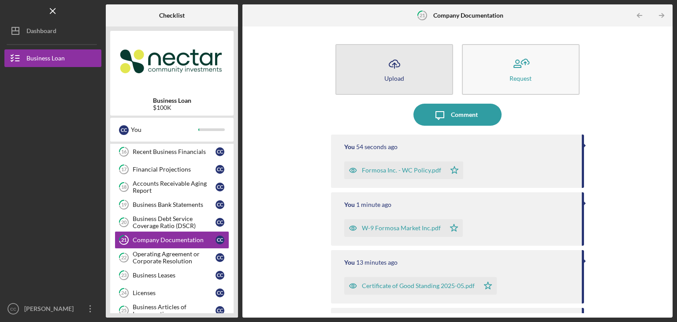
click at [404, 64] on icon "Icon/Upload" at bounding box center [394, 64] width 22 height 22
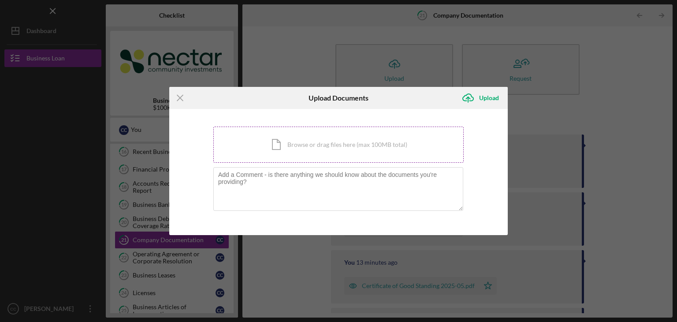
click at [300, 143] on div "Icon/Document Browse or drag files here (max 100MB total) Tap to choose files o…" at bounding box center [338, 144] width 250 height 36
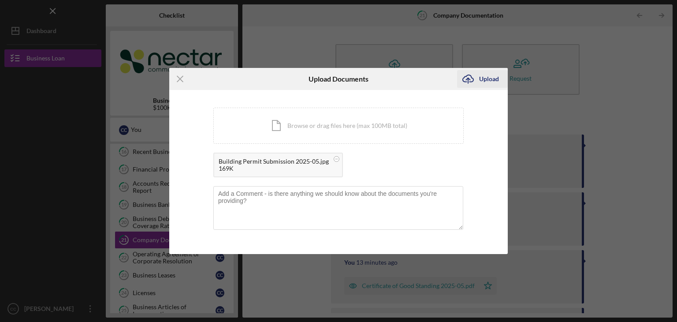
click at [482, 80] on div "Upload" at bounding box center [489, 79] width 20 height 18
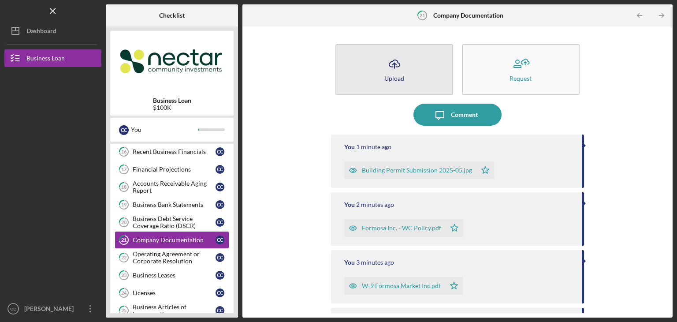
click at [398, 67] on icon "Icon/Upload" at bounding box center [394, 64] width 22 height 22
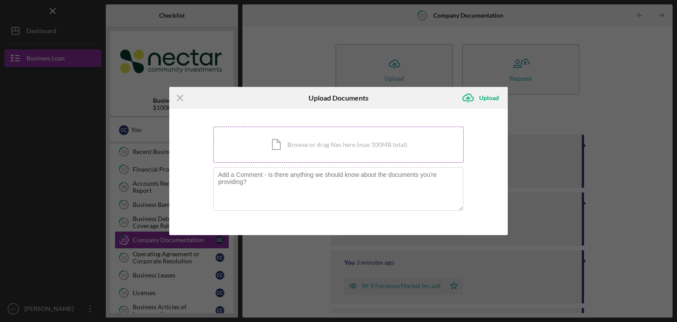
click at [338, 137] on div "Icon/Document Browse or drag files here (max 100MB total) Tap to choose files o…" at bounding box center [338, 144] width 250 height 36
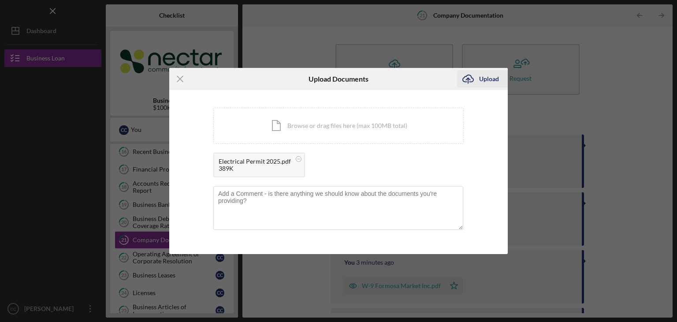
click at [478, 80] on icon "Icon/Upload" at bounding box center [468, 79] width 22 height 22
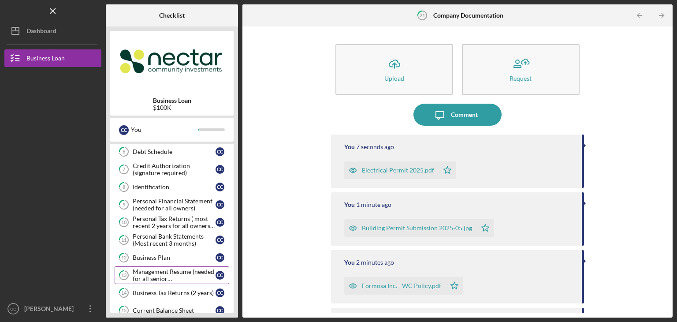
scroll to position [88, 0]
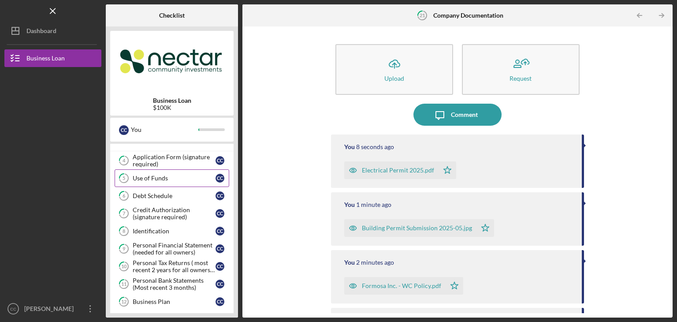
click at [168, 178] on div "Use of Funds" at bounding box center [174, 178] width 83 height 7
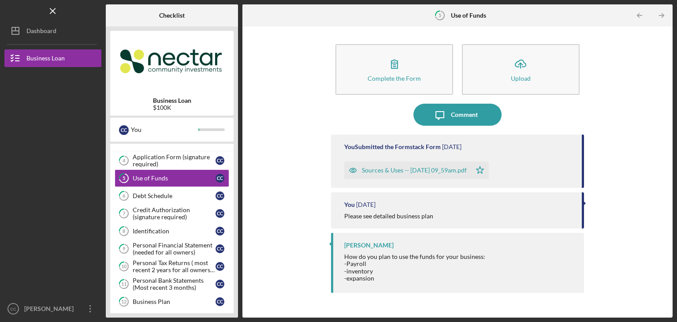
click at [421, 171] on div "Sources & Uses -- [DATE] 09_59am.pdf" at bounding box center [414, 170] width 105 height 7
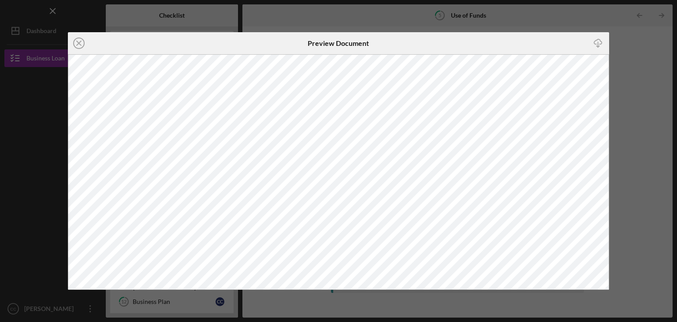
click at [628, 189] on div "Icon/Close Preview Document Icon/Download" at bounding box center [338, 161] width 677 height 322
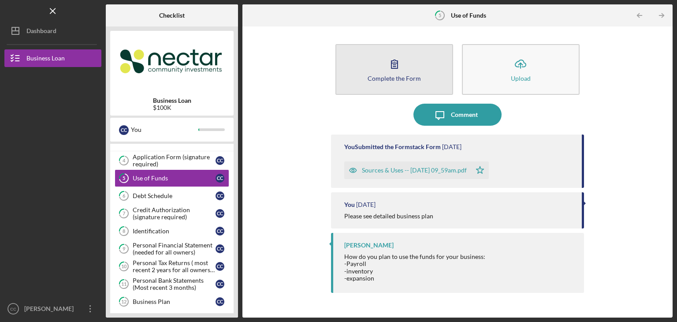
click at [393, 67] on icon "button" at bounding box center [394, 64] width 22 height 22
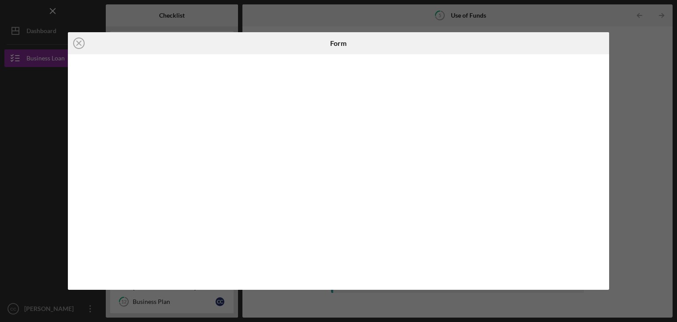
click at [646, 96] on div "Icon/Close Form" at bounding box center [338, 161] width 677 height 322
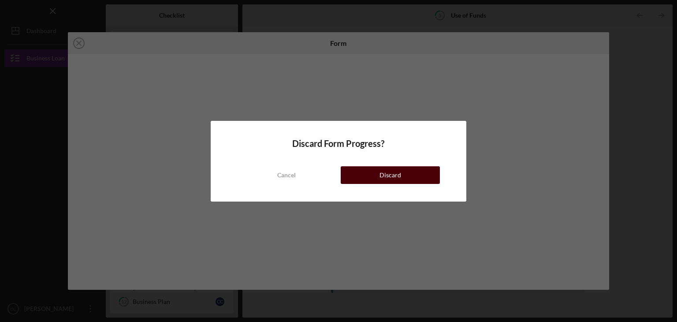
click at [365, 171] on button "Discard" at bounding box center [390, 175] width 99 height 18
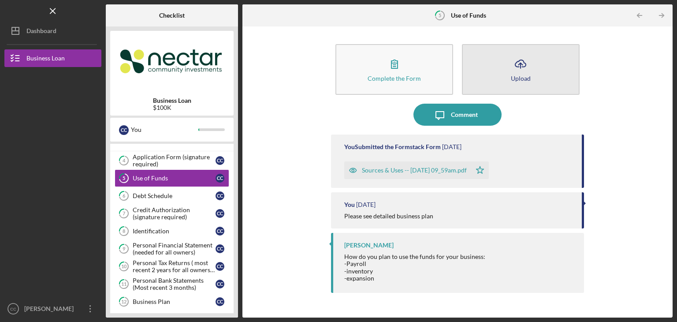
click at [506, 63] on button "Icon/Upload Upload" at bounding box center [521, 69] width 118 height 51
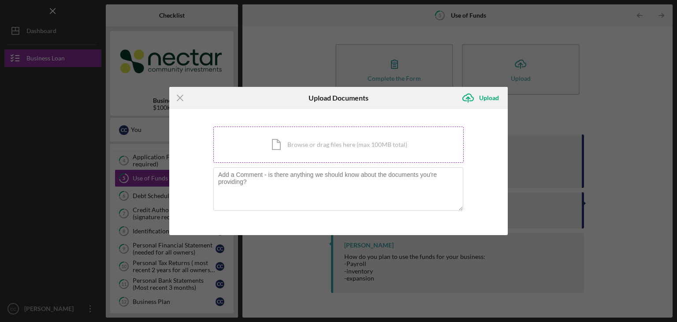
click at [302, 149] on div "Icon/Document Browse or drag files here (max 100MB total) Tap to choose files o…" at bounding box center [338, 144] width 250 height 36
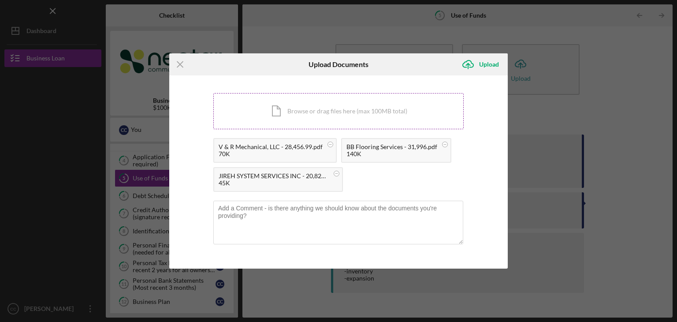
click at [279, 115] on div "Icon/Document Browse or drag files here (max 100MB total) Tap to choose files o…" at bounding box center [338, 111] width 250 height 36
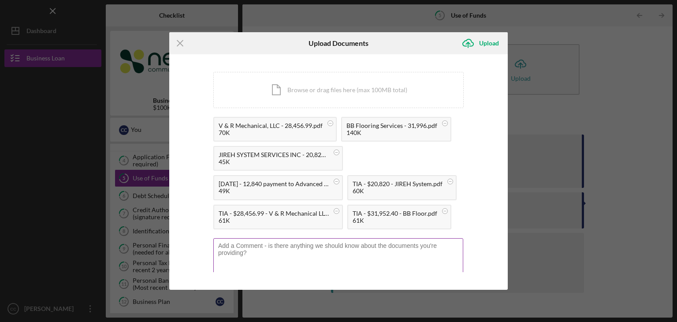
click at [320, 253] on textarea at bounding box center [338, 259] width 250 height 43
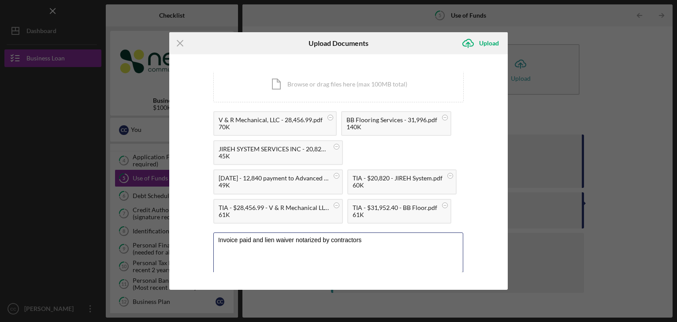
scroll to position [9, 0]
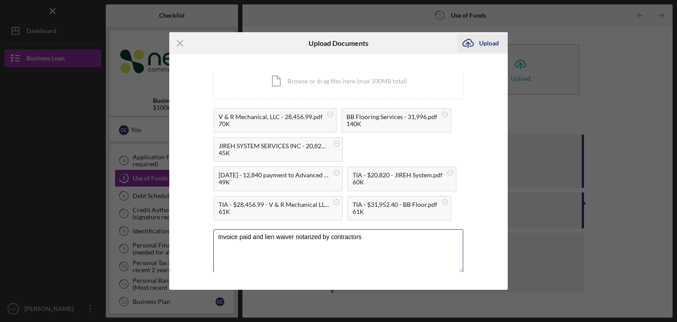
type textarea "Invoice paid and lien waiver notarized by contractors"
click at [478, 44] on icon "Icon/Upload" at bounding box center [468, 43] width 22 height 22
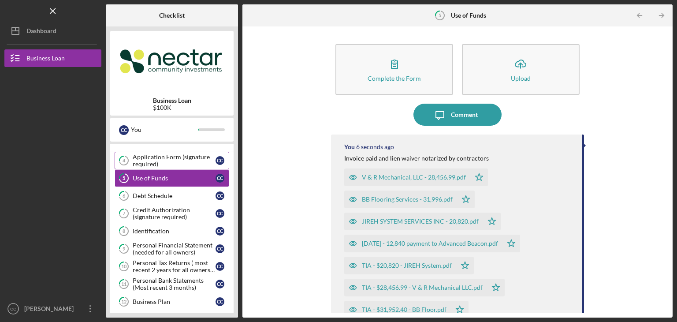
click at [179, 160] on div "Application Form (signature required)" at bounding box center [174, 160] width 83 height 14
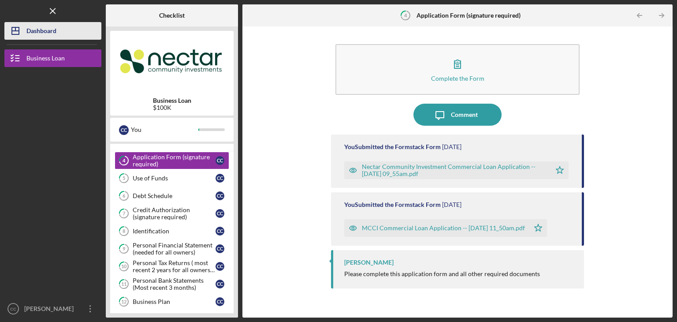
click at [25, 33] on icon "Icon/Dashboard" at bounding box center [15, 31] width 22 height 22
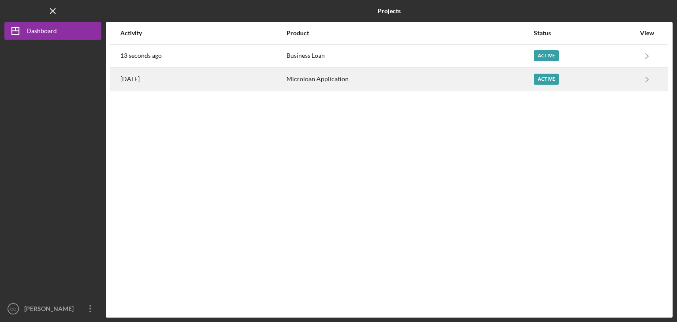
click at [307, 82] on div "Microloan Application" at bounding box center [409, 79] width 246 height 22
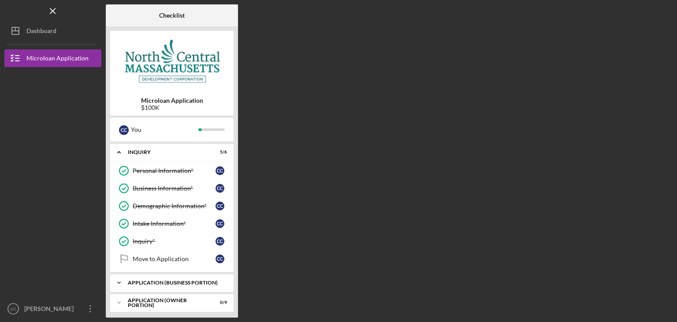
click at [133, 280] on div "APPLICATION (BUSINESS PORTION)" at bounding box center [175, 282] width 95 height 5
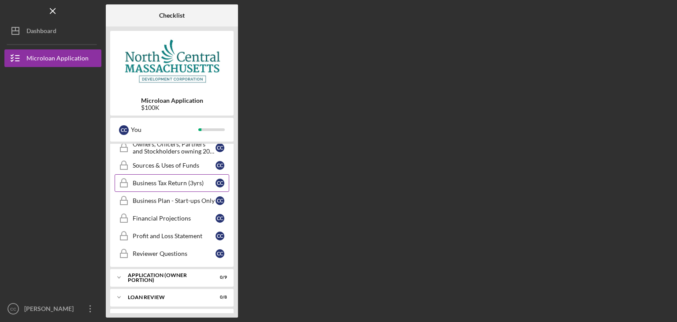
scroll to position [313, 0]
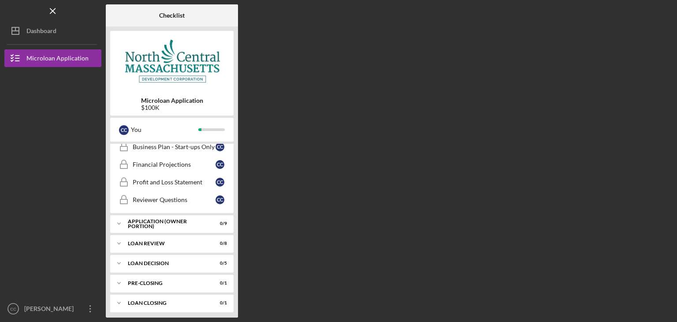
click at [199, 223] on div "Icon/Expander APPLICATION (OWNER PORTION) 0 / 9" at bounding box center [171, 224] width 123 height 18
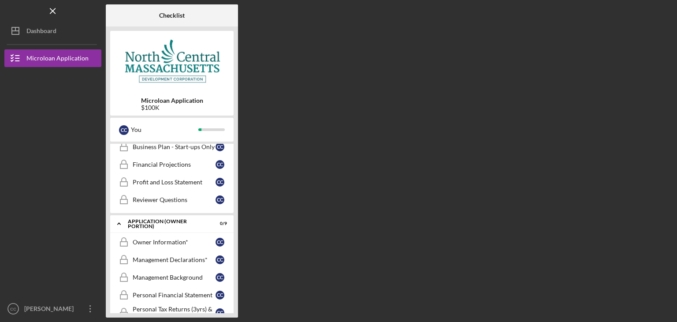
scroll to position [475, 0]
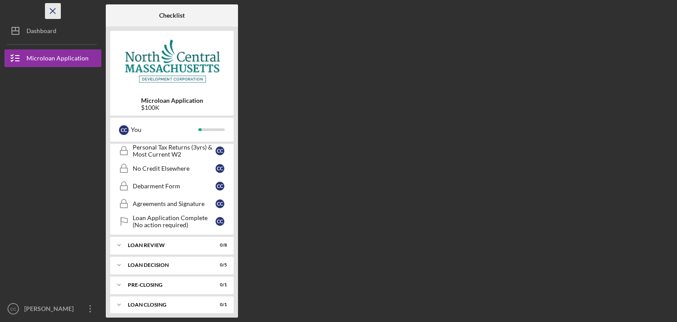
click at [50, 10] on icon "Icon/Menu Close" at bounding box center [53, 11] width 20 height 20
